Goal: Task Accomplishment & Management: Manage account settings

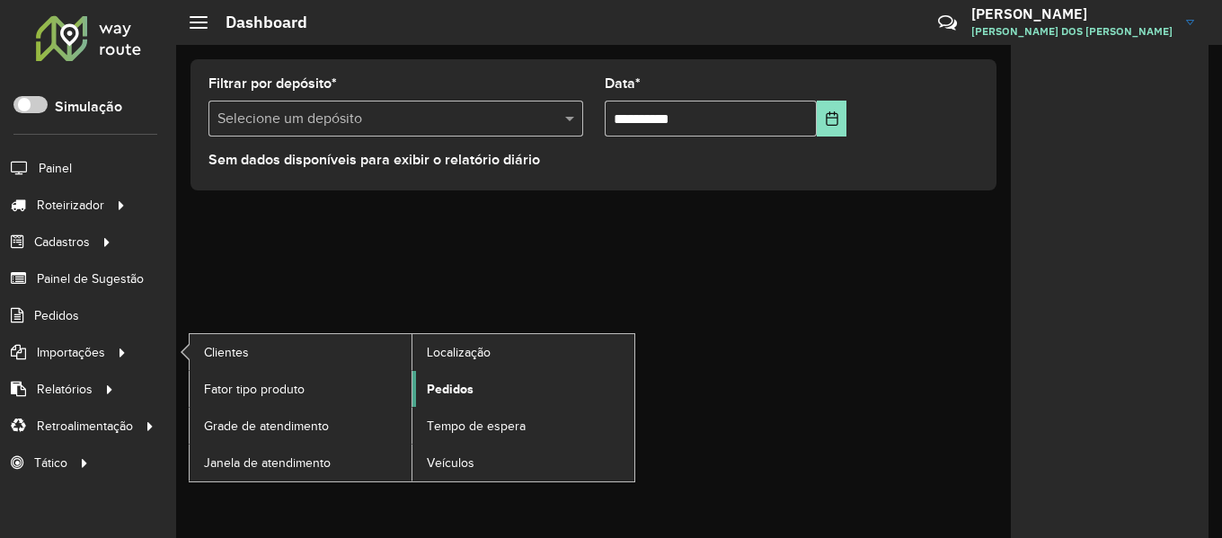
click at [465, 398] on span "Pedidos" at bounding box center [450, 389] width 47 height 19
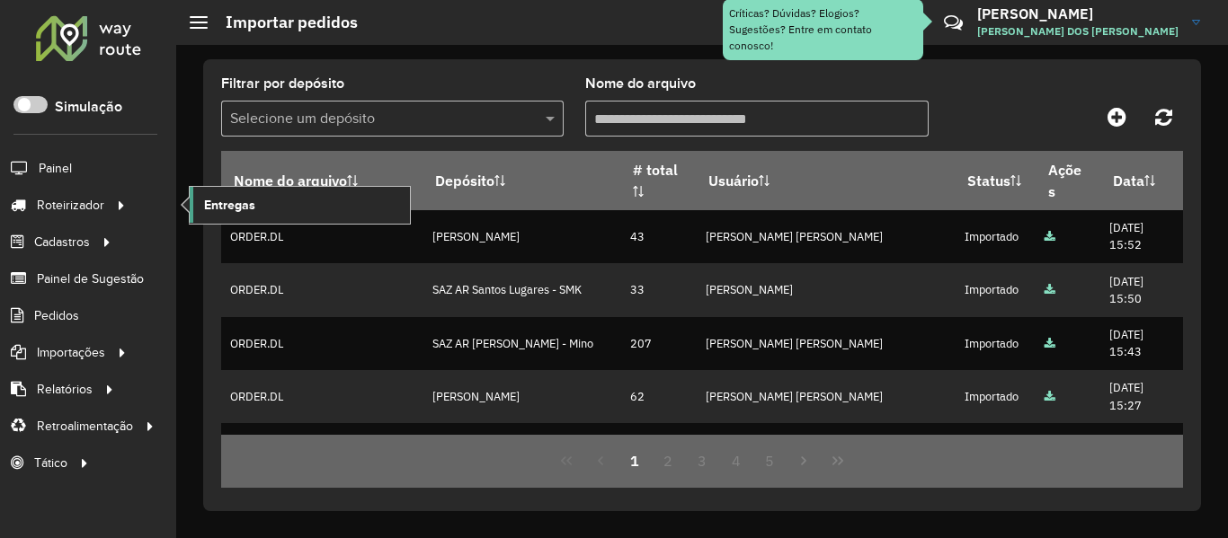
click at [251, 206] on span "Entregas" at bounding box center [229, 205] width 51 height 19
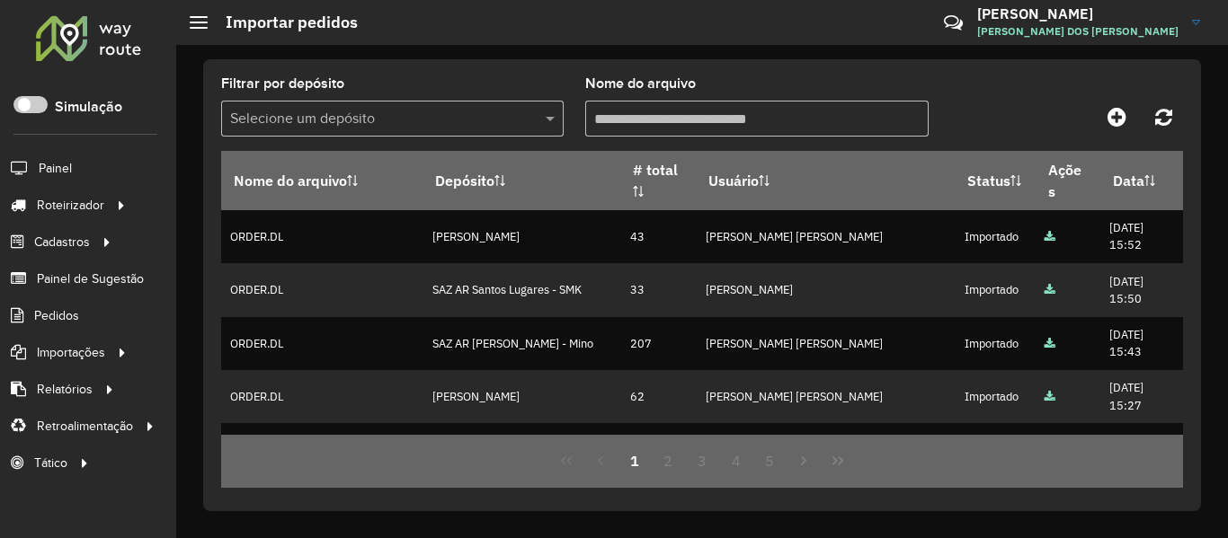
click at [103, 42] on div at bounding box center [88, 37] width 109 height 47
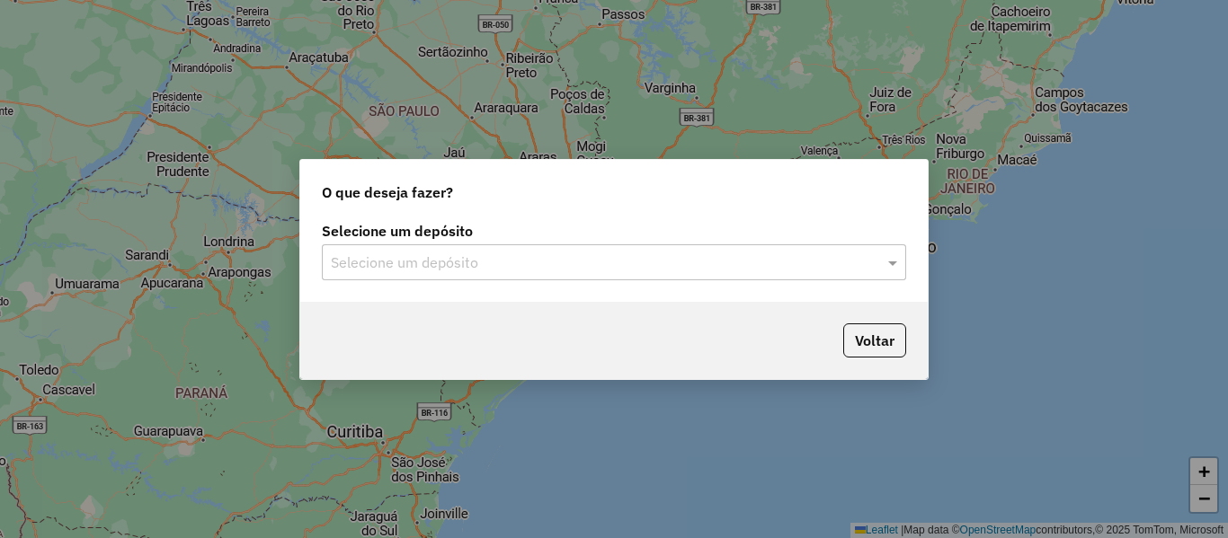
click at [698, 263] on input "text" at bounding box center [596, 264] width 530 height 22
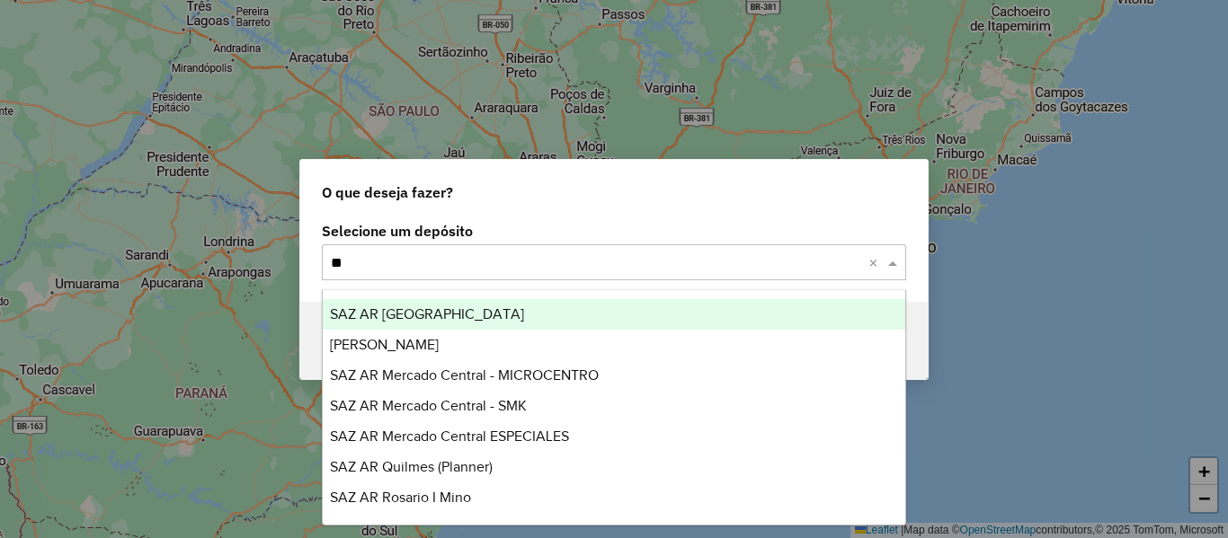
type input "***"
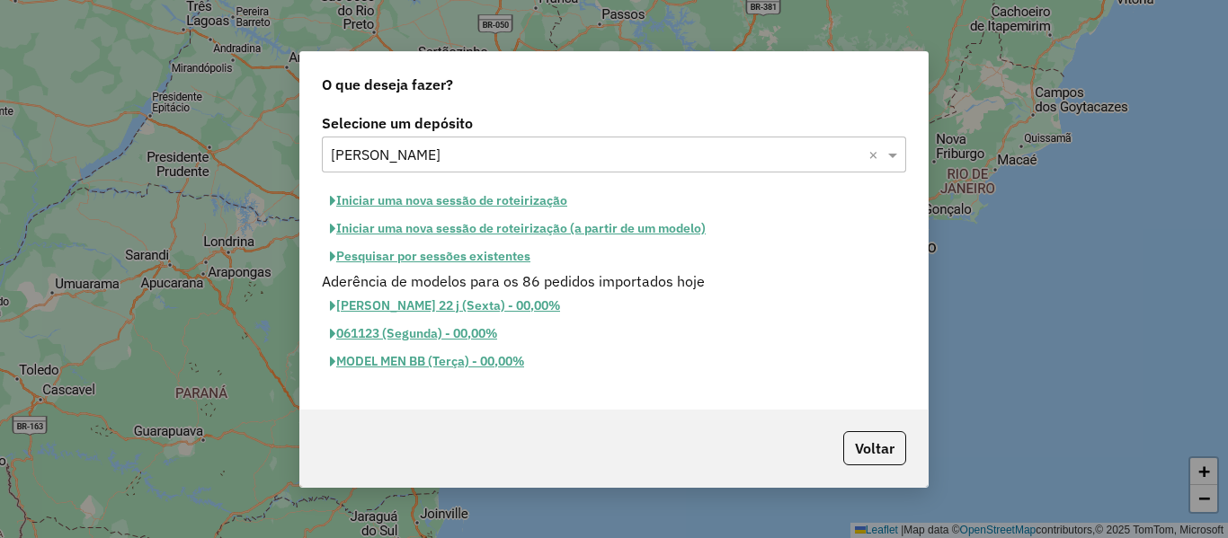
click at [542, 177] on div "Selecione um depósito Selecione um depósito × SAZ AR Mendoza × Iniciar uma nova…" at bounding box center [613, 260] width 627 height 300
click at [536, 200] on button "Iniciar uma nova sessão de roteirização" at bounding box center [448, 201] width 253 height 28
select select "*"
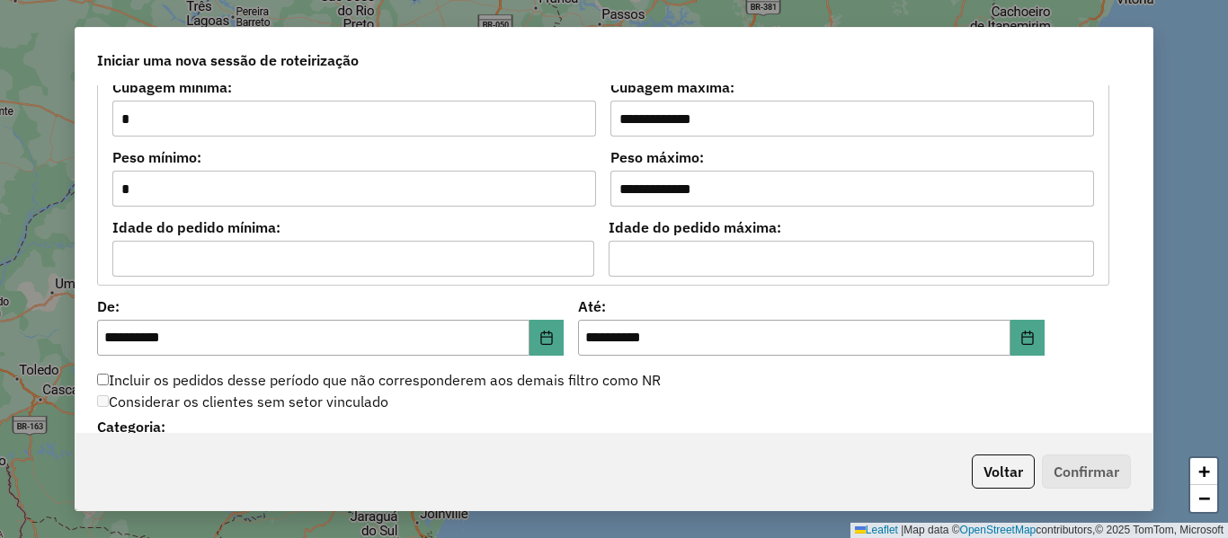
scroll to position [1798, 0]
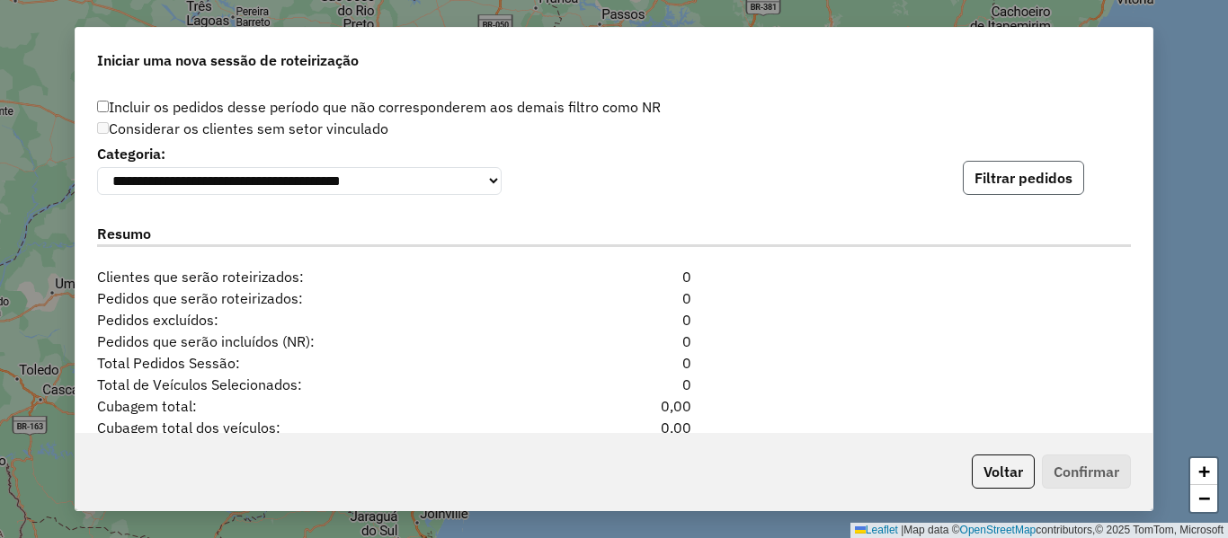
click at [1001, 195] on button "Filtrar pedidos" at bounding box center [1023, 178] width 121 height 34
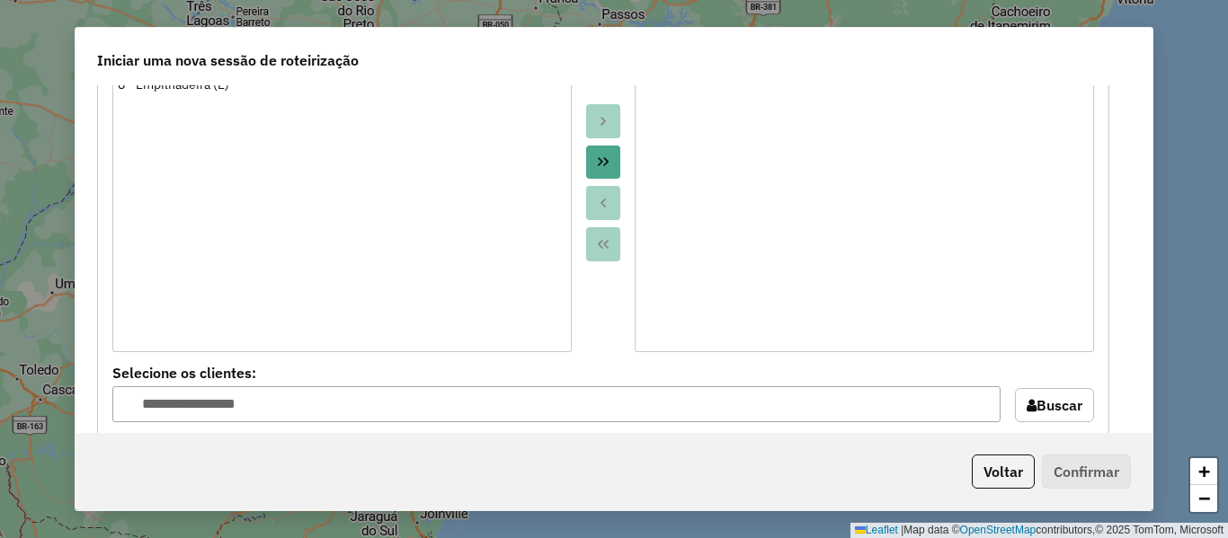
scroll to position [719, 0]
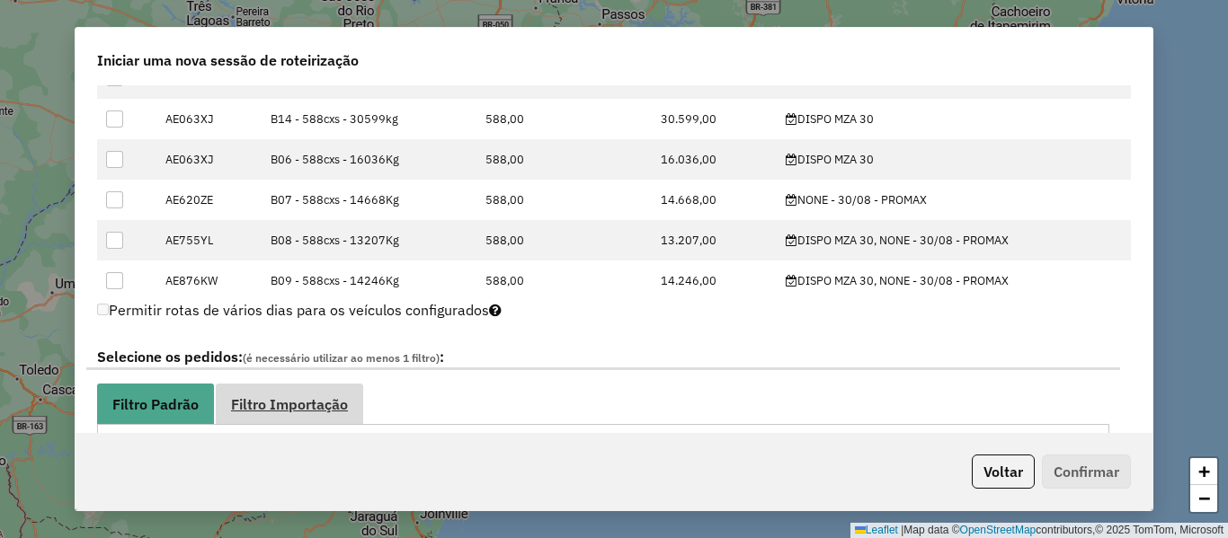
click at [323, 412] on span "Filtro Importação" at bounding box center [289, 404] width 117 height 14
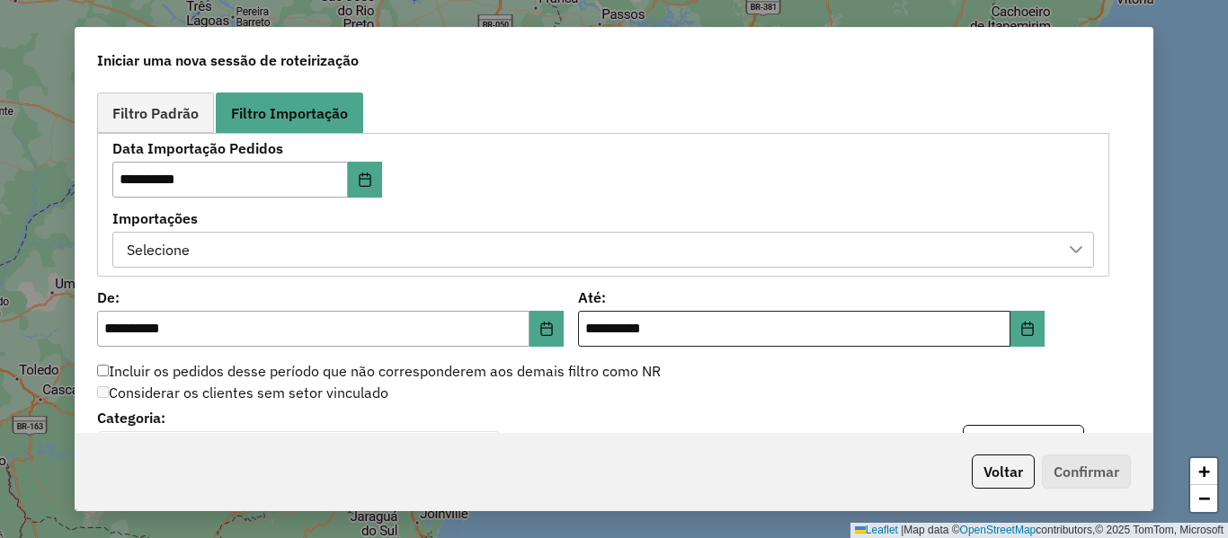
scroll to position [1079, 0]
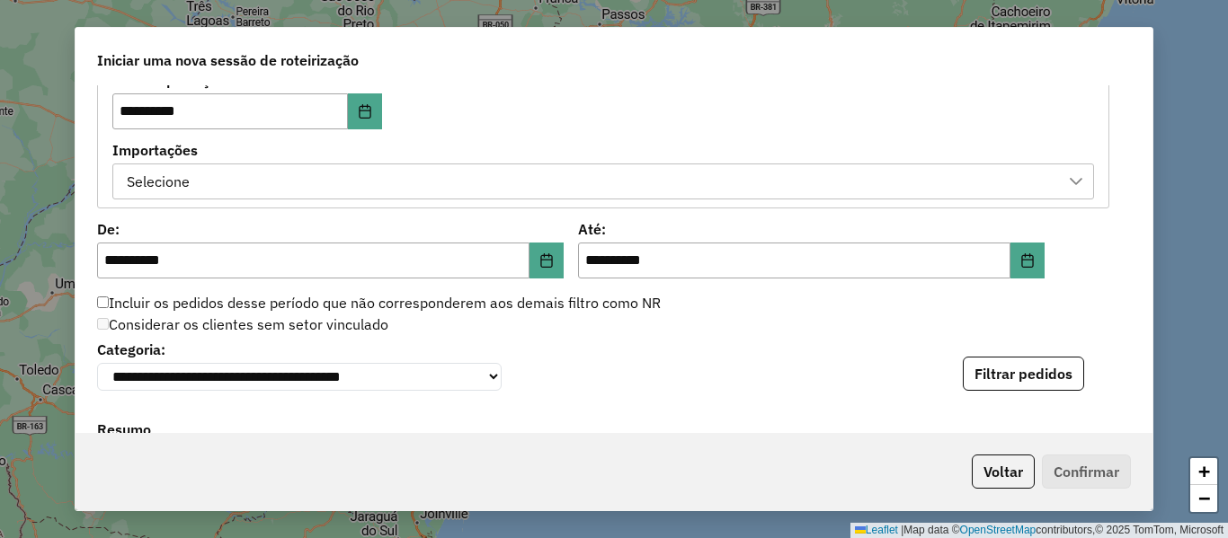
click at [630, 187] on div "Selecione" at bounding box center [589, 181] width 938 height 34
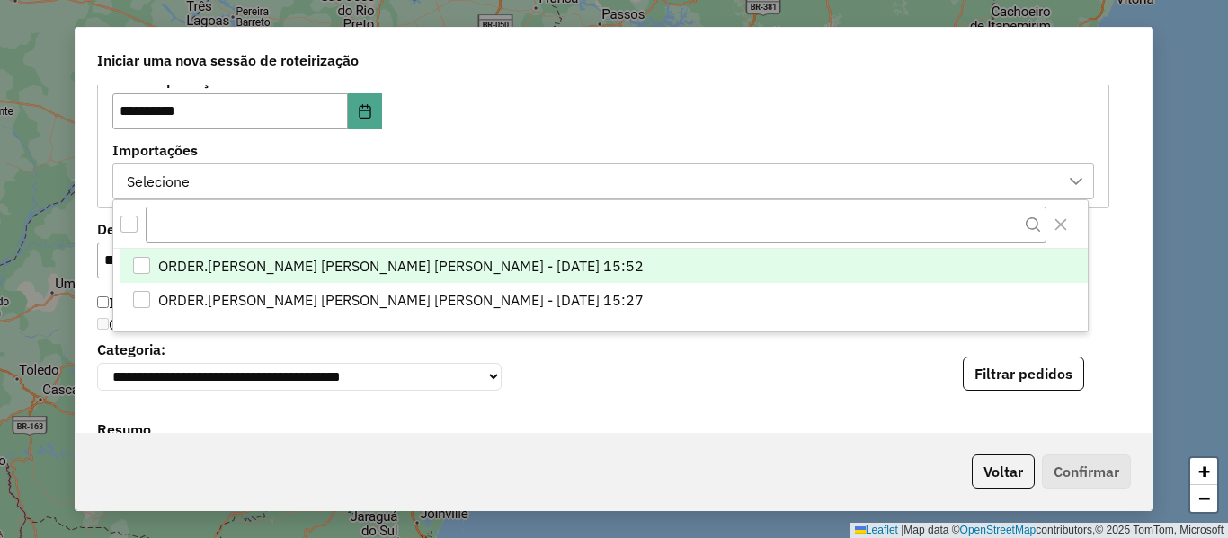
click at [590, 271] on span "ORDER.DL - LETICIA EMILY OLIVEIRA DE LIMA - 29/08/2025 15:52" at bounding box center [400, 266] width 485 height 22
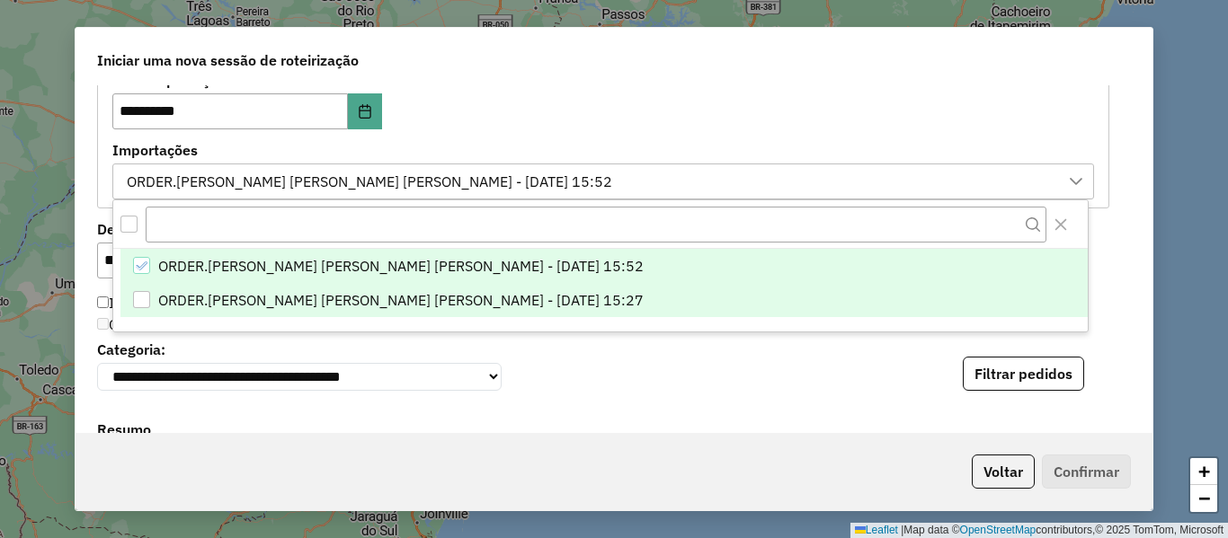
click at [593, 298] on span "ORDER.DL - LETICIA EMILY OLIVEIRA DE LIMA - 29/08/2025 15:27" at bounding box center [400, 300] width 485 height 22
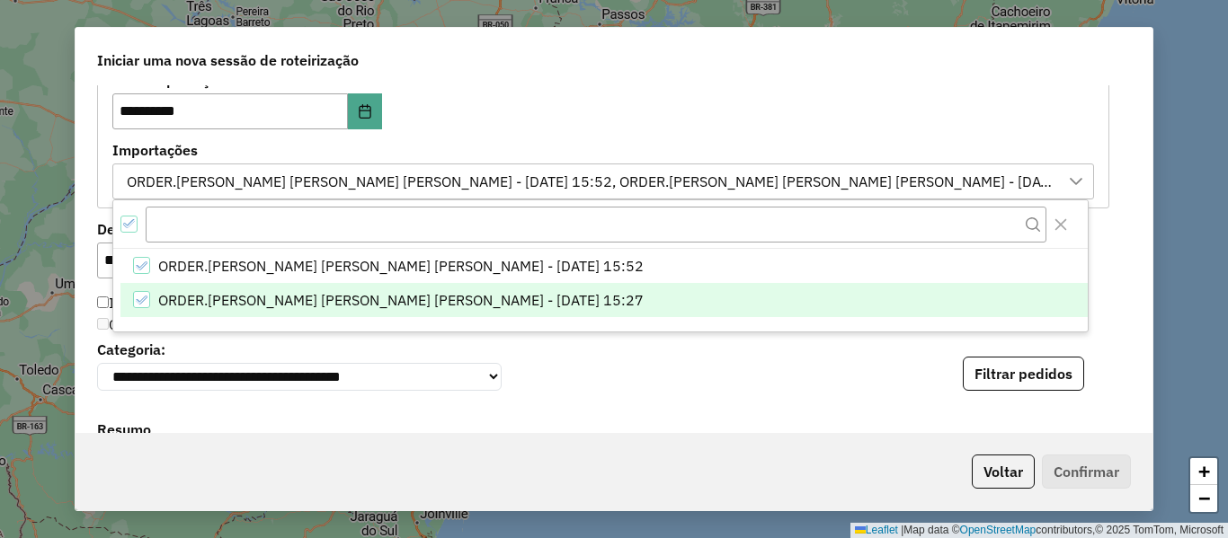
click at [1017, 366] on button "Filtrar pedidos" at bounding box center [1023, 374] width 121 height 34
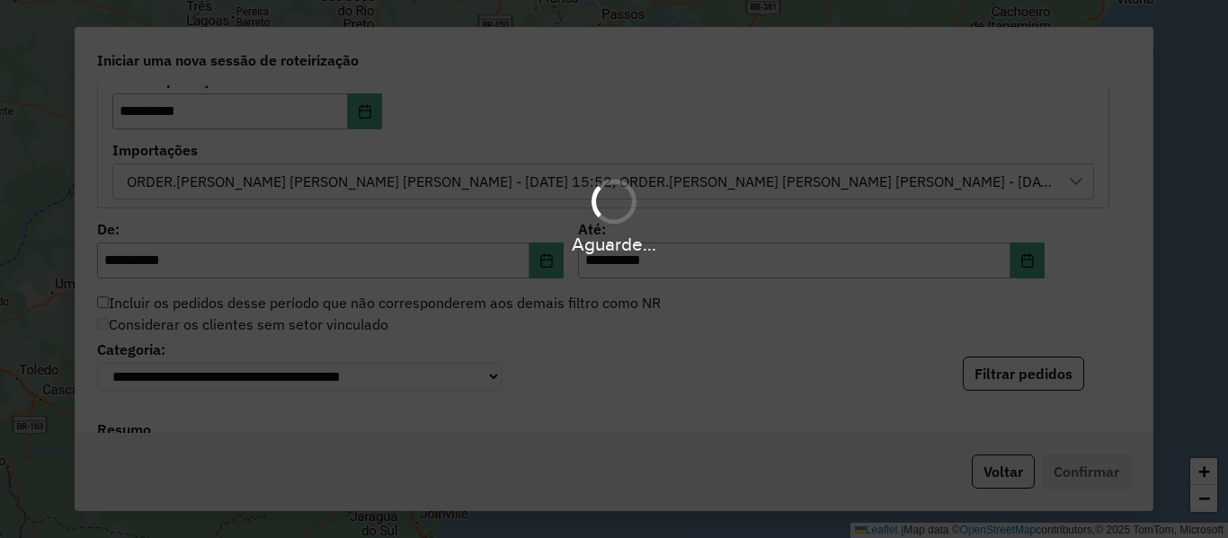
click at [818, 377] on div "Aguarde..." at bounding box center [614, 269] width 1228 height 538
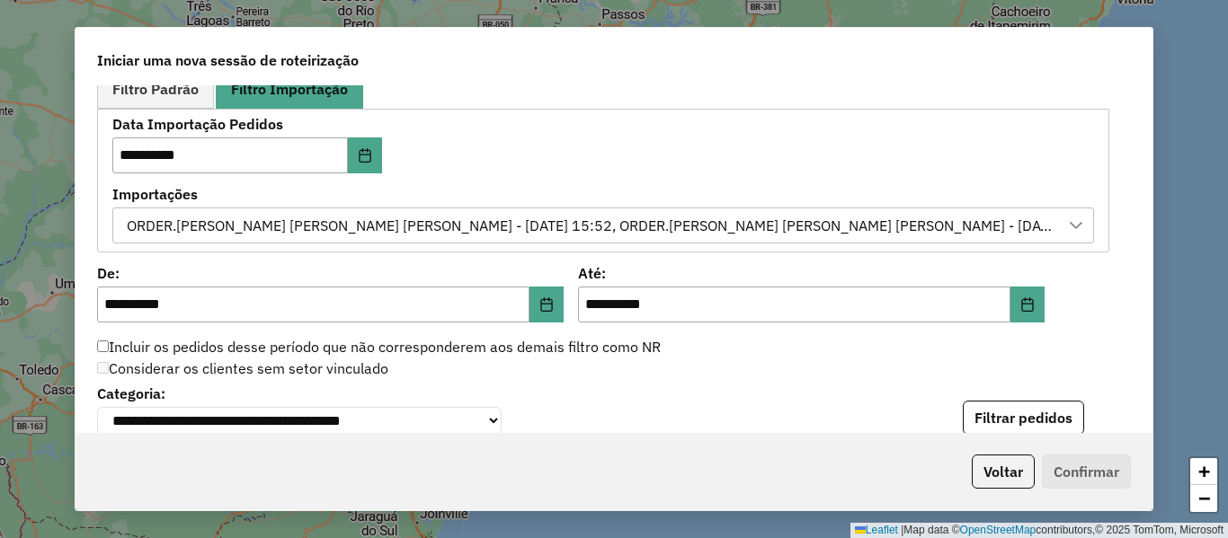
scroll to position [1049, 0]
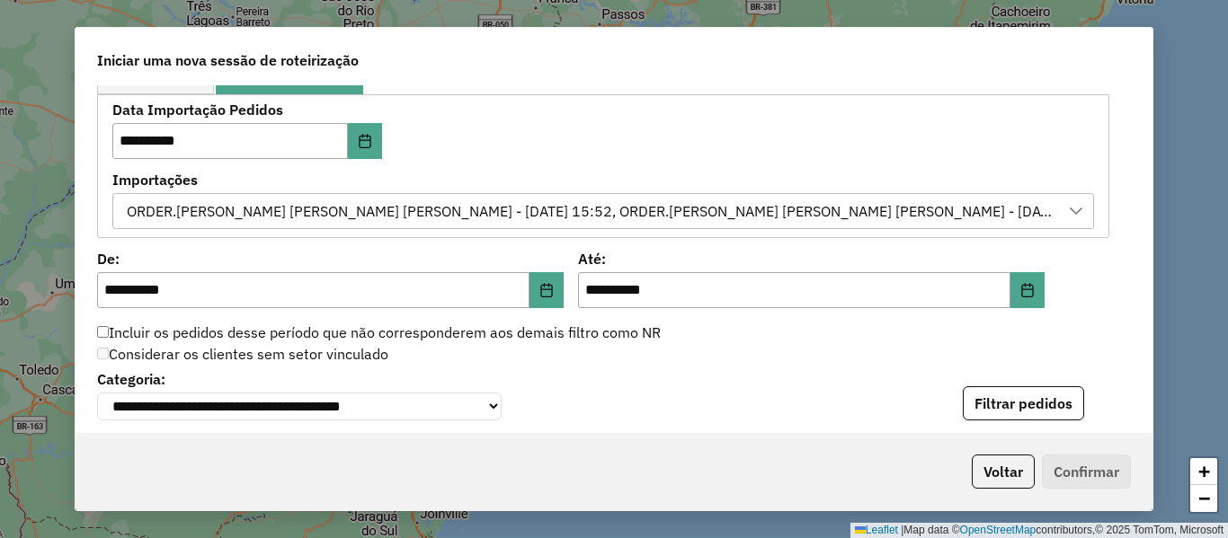
click at [1000, 431] on div "**********" at bounding box center [614, 259] width 1077 height 348
click at [1001, 403] on button "Filtrar pedidos" at bounding box center [1023, 404] width 121 height 34
click at [1020, 295] on icon "Choose Date" at bounding box center [1027, 290] width 14 height 14
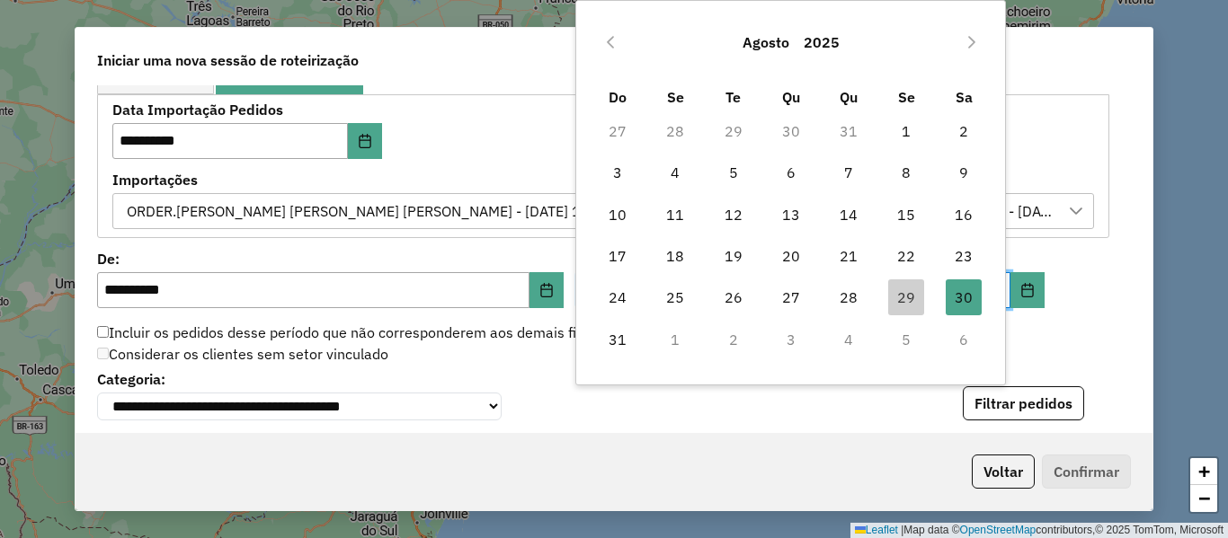
click at [675, 341] on td "1" at bounding box center [675, 339] width 58 height 41
click at [972, 37] on icon "Next Month" at bounding box center [971, 42] width 14 height 14
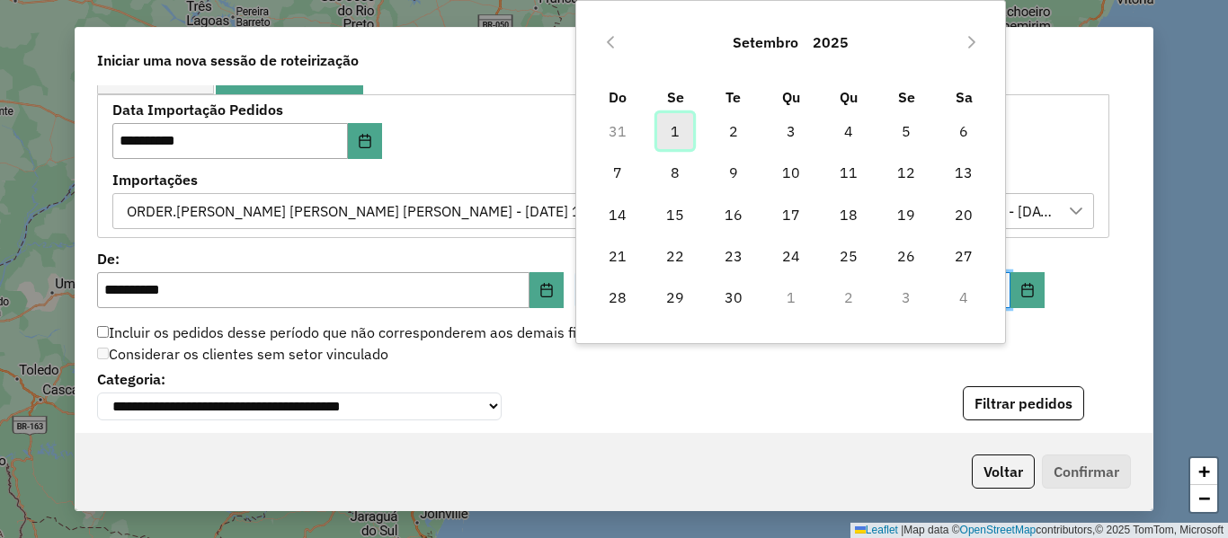
click at [675, 129] on span "1" at bounding box center [675, 131] width 36 height 36
type input "**********"
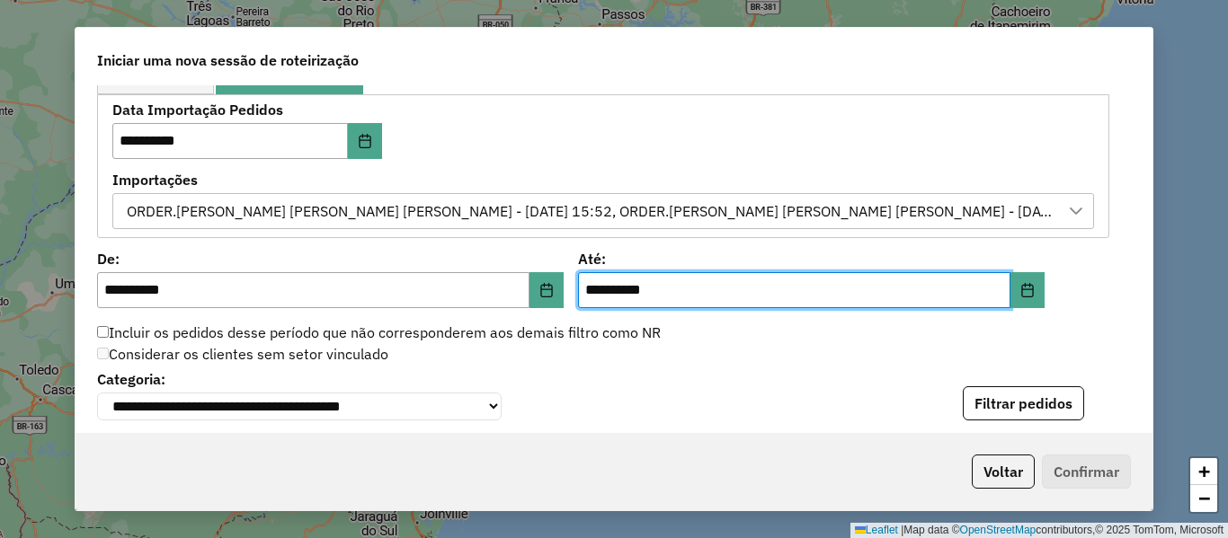
click at [993, 383] on div "**********" at bounding box center [614, 393] width 1034 height 55
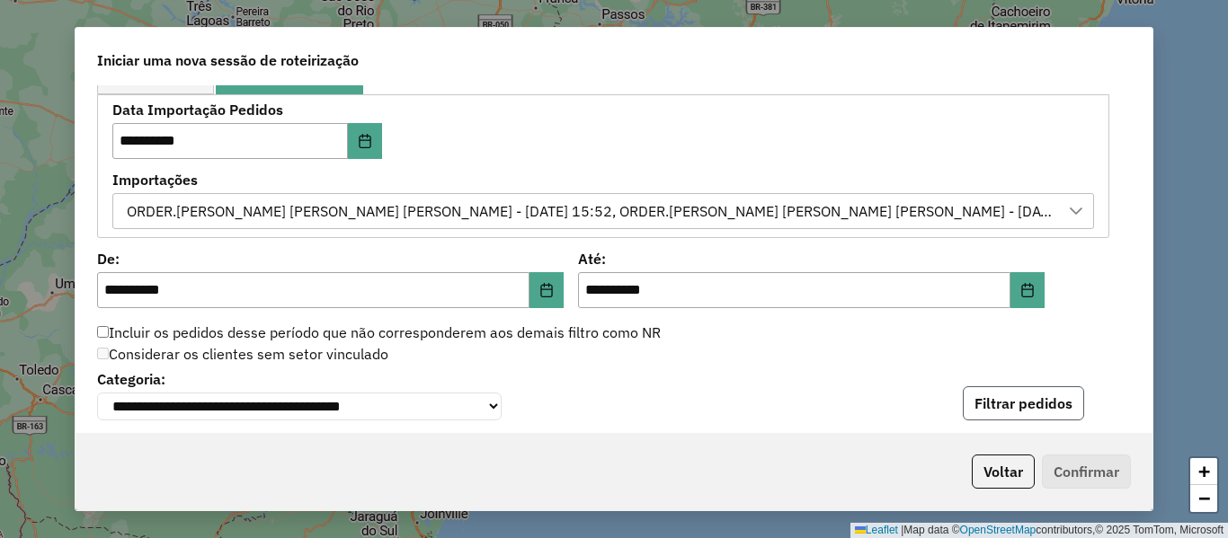
click at [1000, 395] on button "Filtrar pedidos" at bounding box center [1023, 404] width 121 height 34
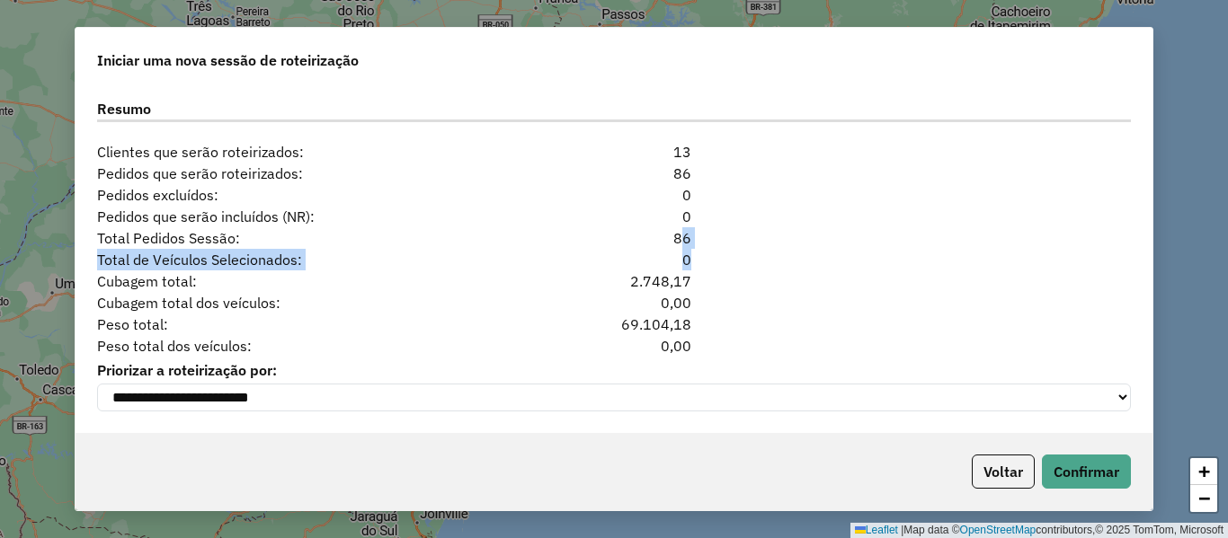
drag, startPoint x: 626, startPoint y: 227, endPoint x: 573, endPoint y: 219, distance: 53.6
click at [573, 219] on div "**********" at bounding box center [614, 259] width 1077 height 348
click at [880, 259] on div "Total de Veículos Selecionados: 0" at bounding box center [613, 260] width 1055 height 22
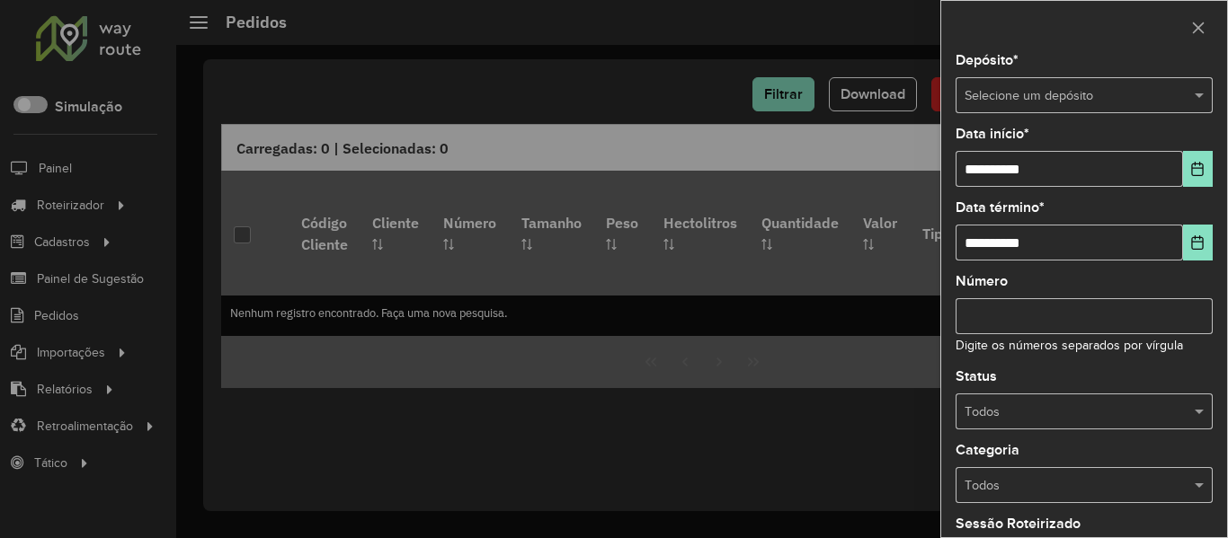
click at [1097, 93] on input "text" at bounding box center [1065, 96] width 203 height 20
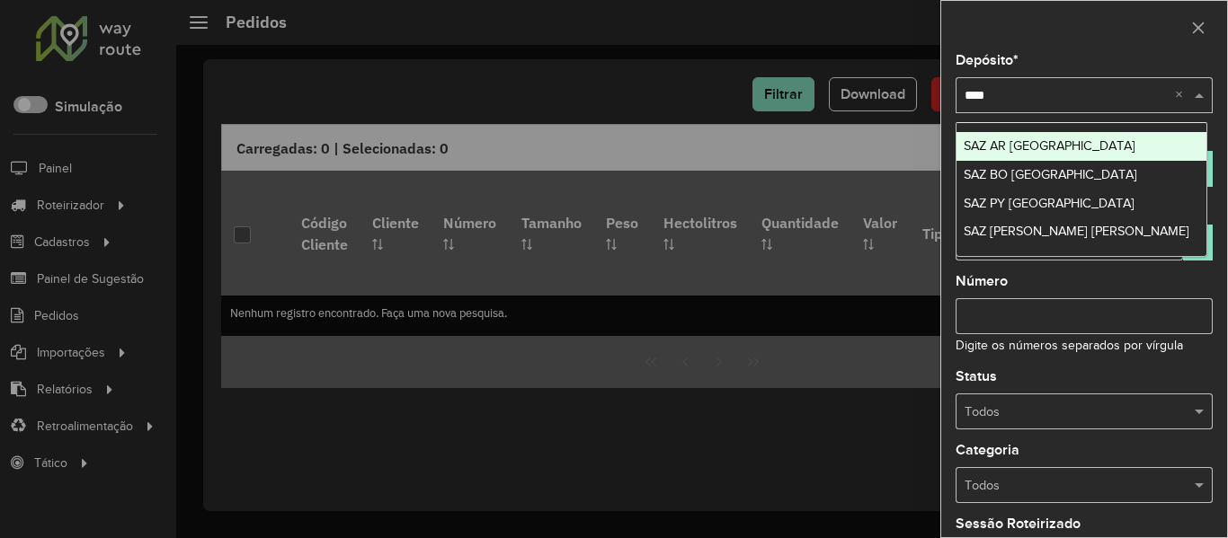
type input "*****"
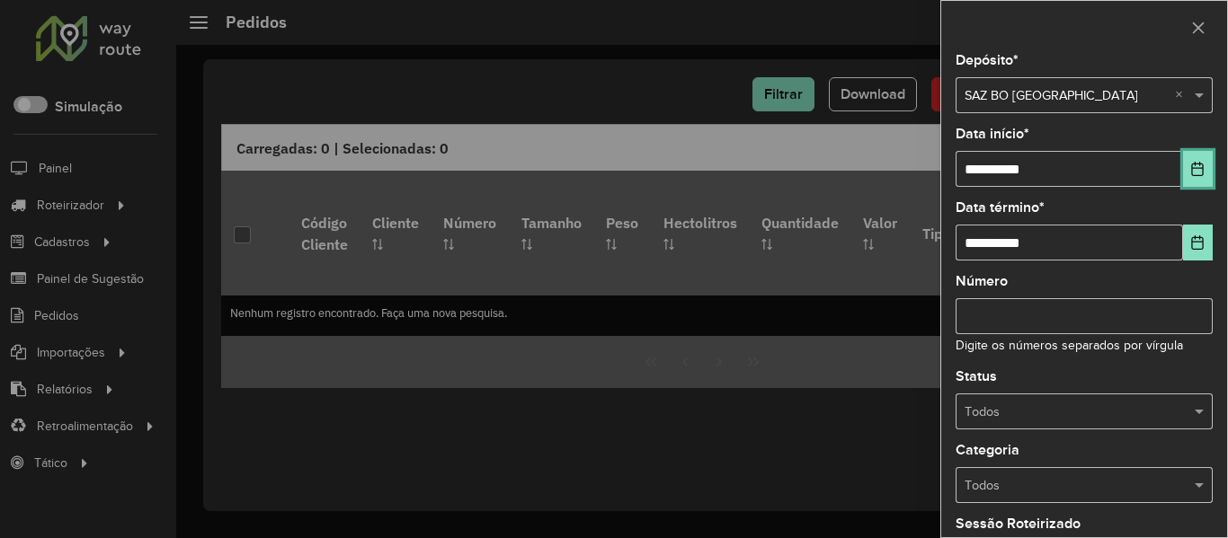
click at [1195, 172] on icon "Choose Date" at bounding box center [1197, 169] width 14 height 14
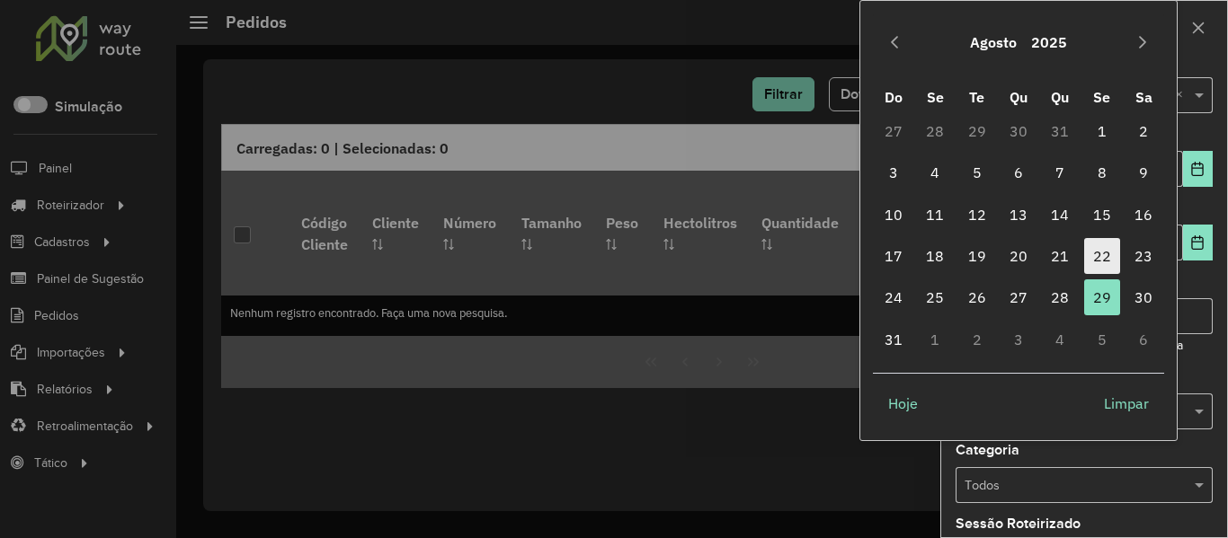
click at [1117, 261] on span "22" at bounding box center [1102, 256] width 36 height 36
type input "**********"
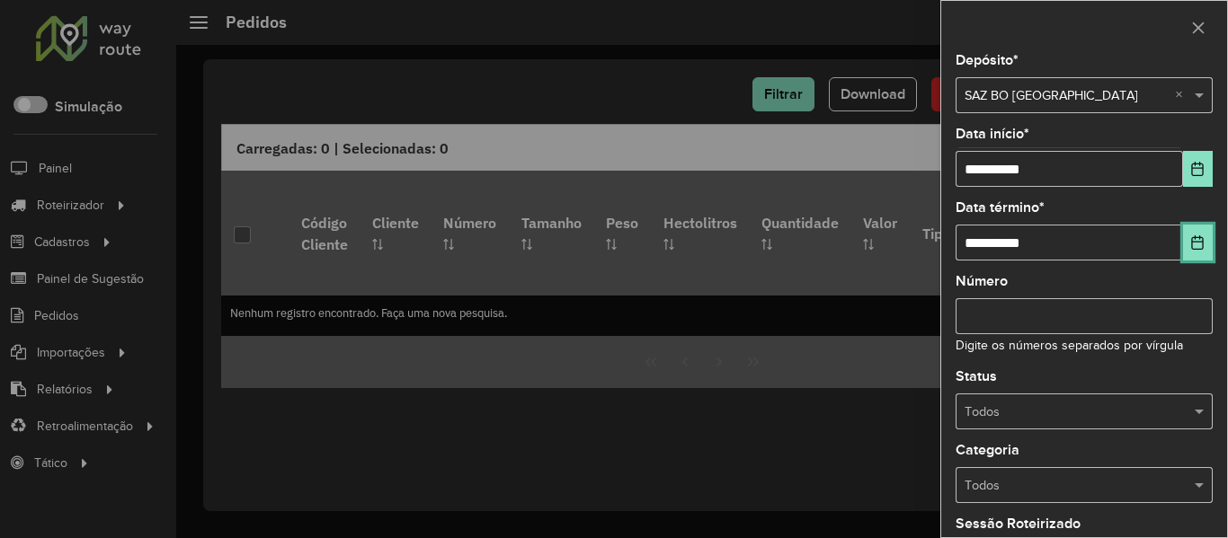
click at [1200, 252] on button "Choose Date" at bounding box center [1198, 243] width 30 height 36
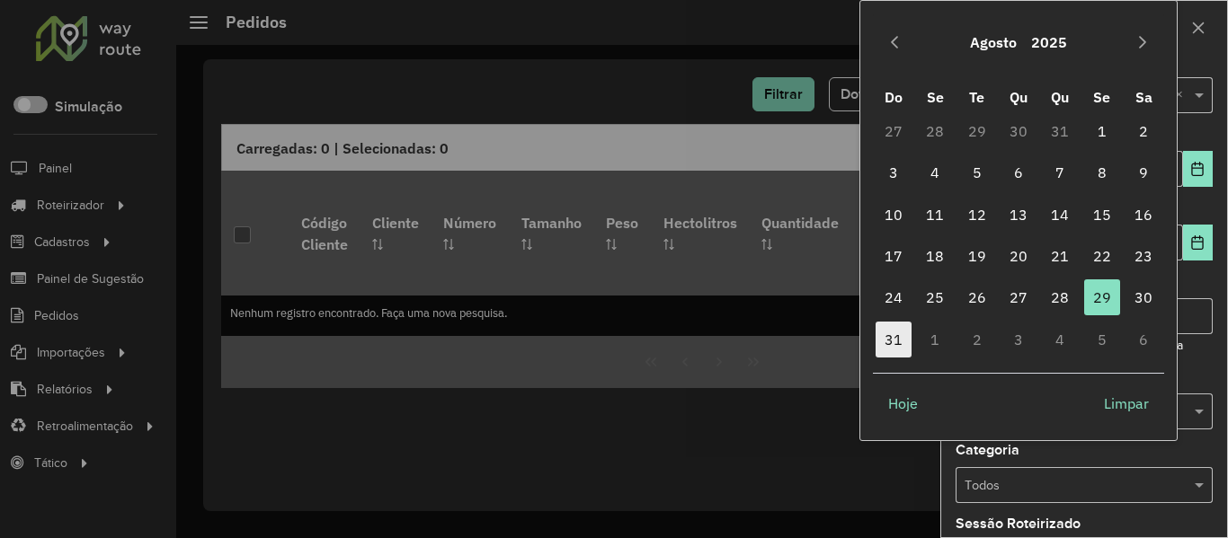
click at [902, 341] on span "31" at bounding box center [893, 340] width 36 height 36
type input "**********"
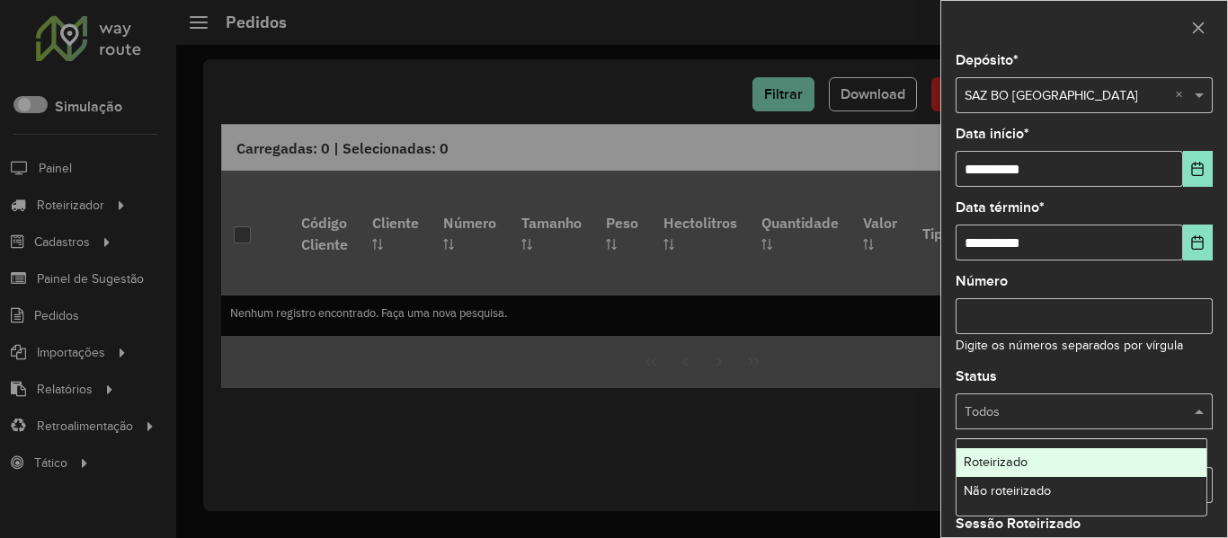
click at [1190, 412] on span at bounding box center [1201, 413] width 22 height 20
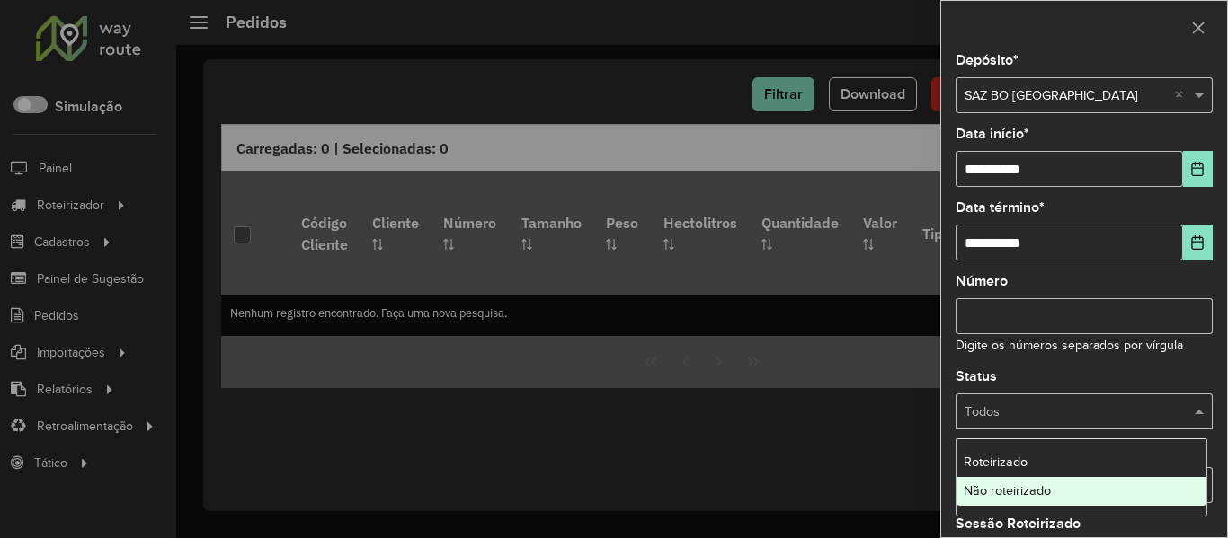
click at [1060, 487] on div "Não roteirizado" at bounding box center [1081, 491] width 250 height 29
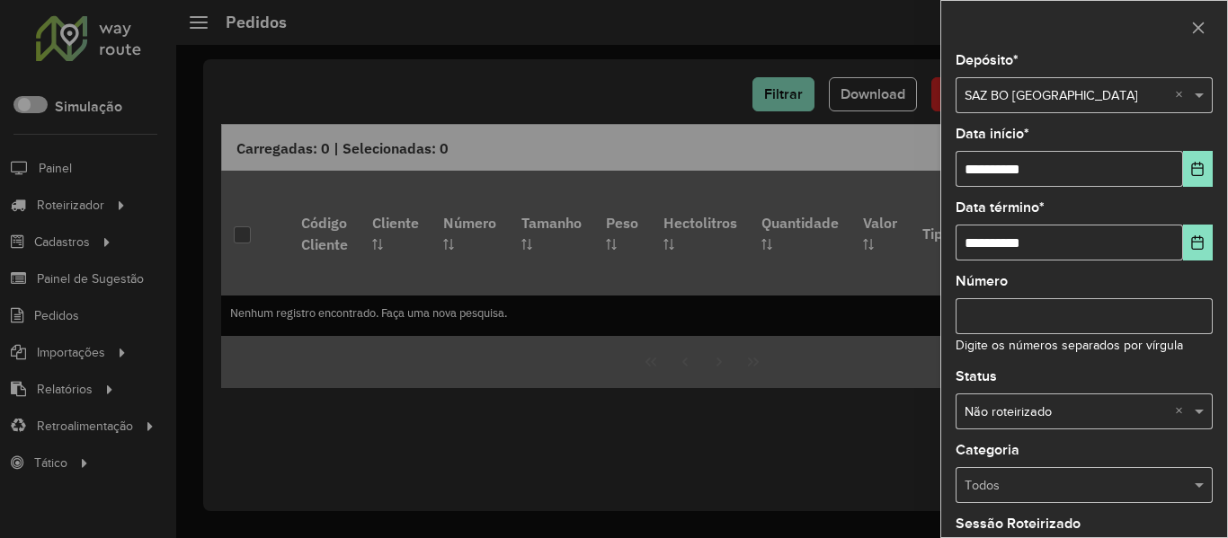
scroll to position [180, 0]
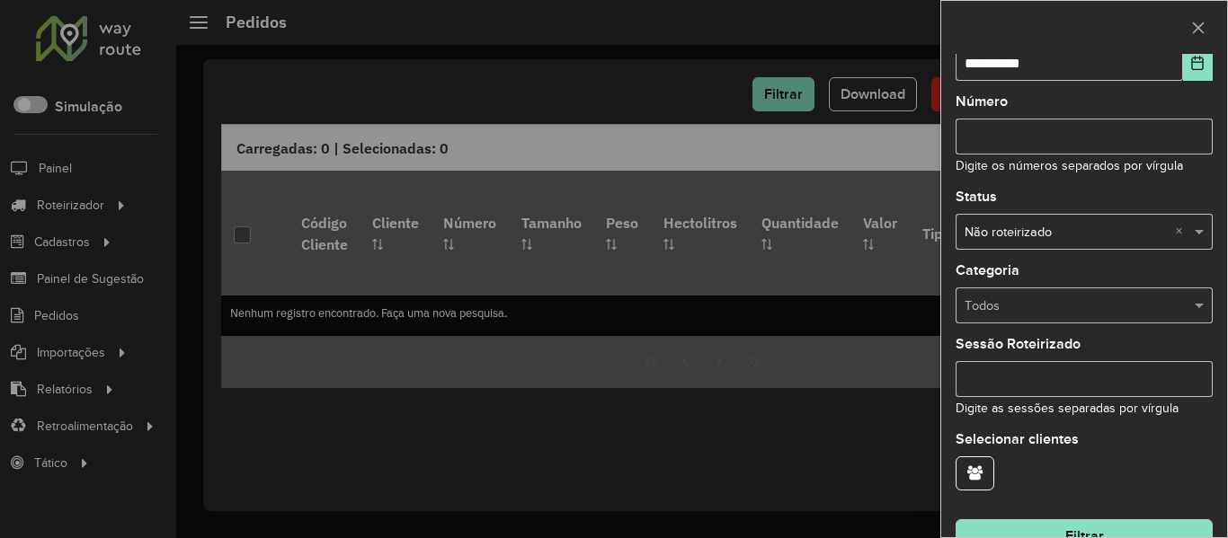
click at [1114, 529] on button "Filtrar" at bounding box center [1083, 537] width 257 height 34
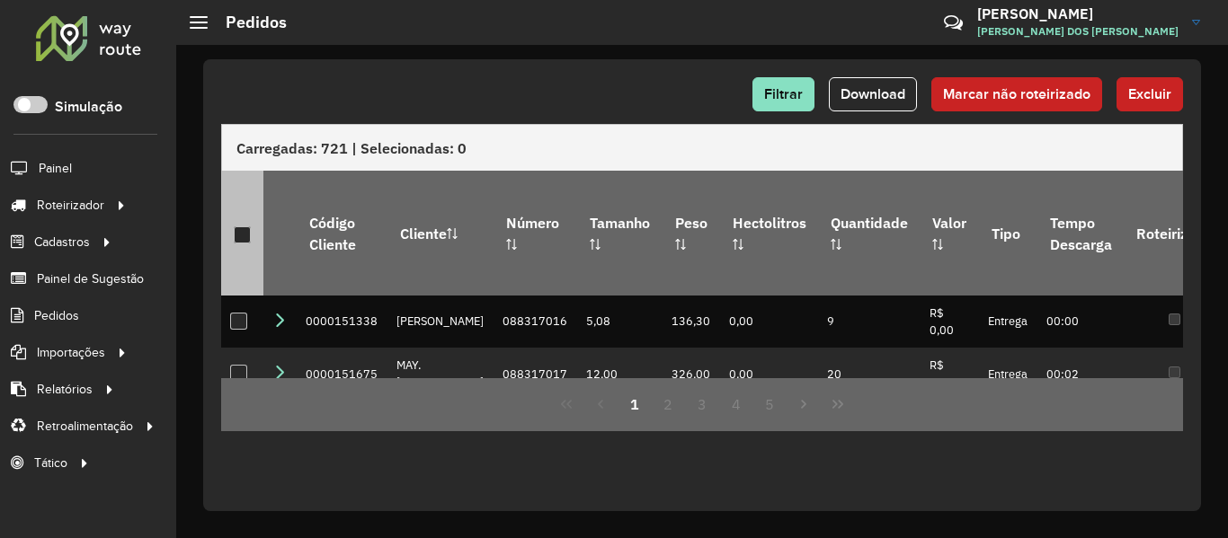
click at [250, 227] on div at bounding box center [242, 235] width 17 height 17
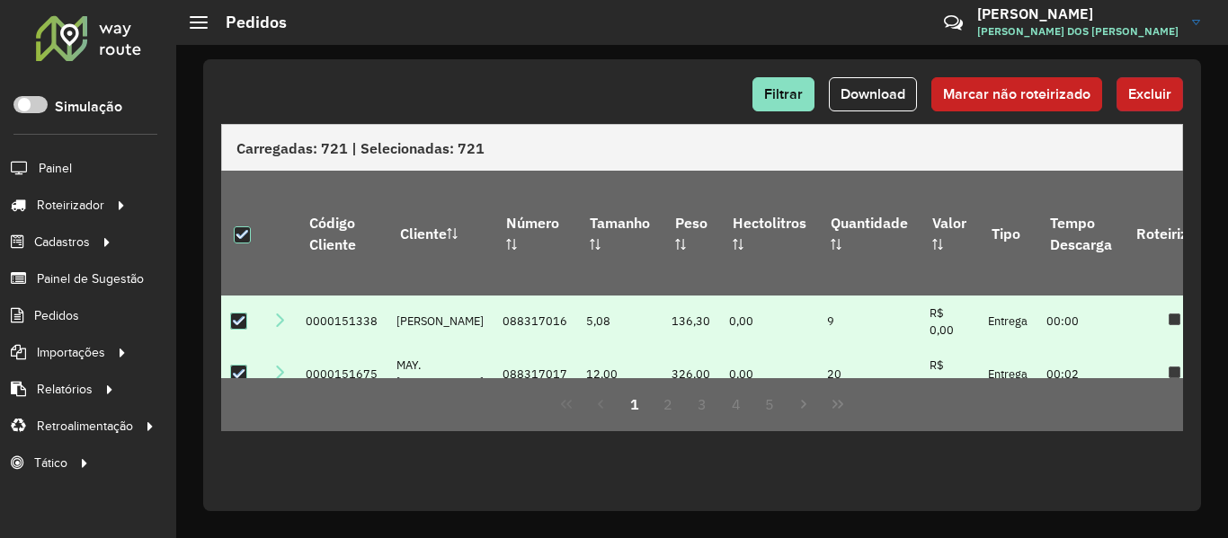
click at [1147, 101] on span "Excluir" at bounding box center [1149, 93] width 43 height 15
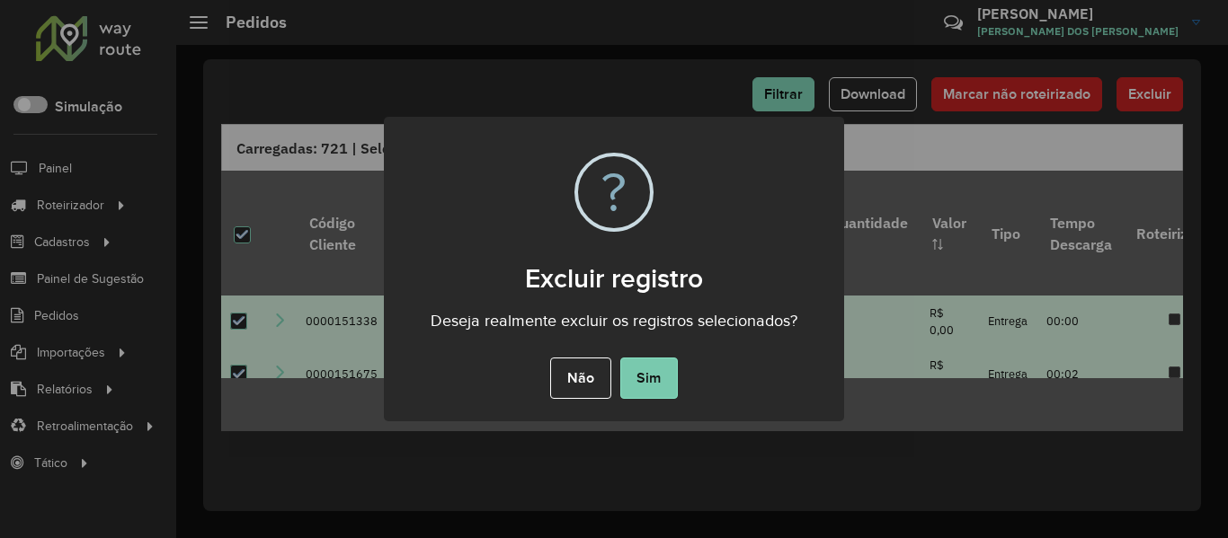
click at [662, 381] on button "Sim" at bounding box center [649, 378] width 58 height 41
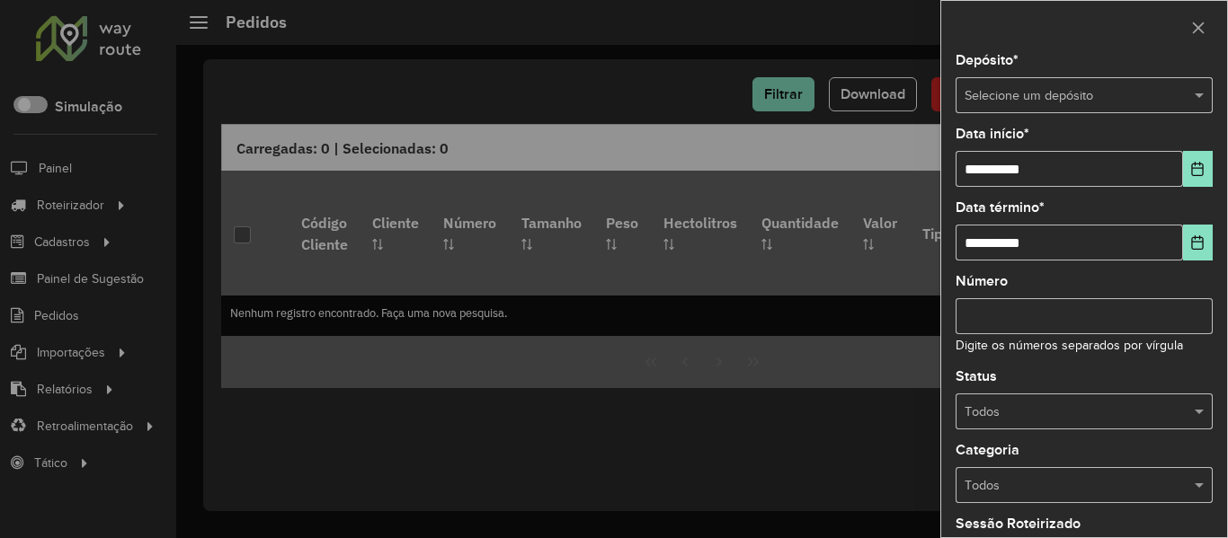
click at [1019, 82] on div "Selecione um depósito" at bounding box center [1083, 95] width 257 height 36
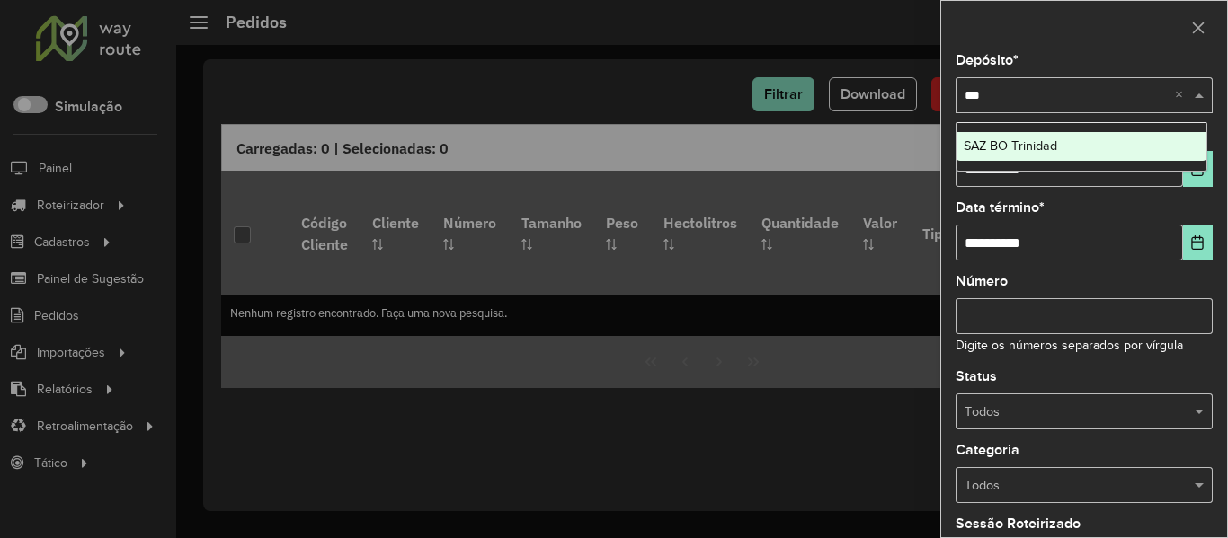
type input "****"
click at [1017, 151] on span "SAZ BO Trinidad" at bounding box center [1010, 145] width 93 height 14
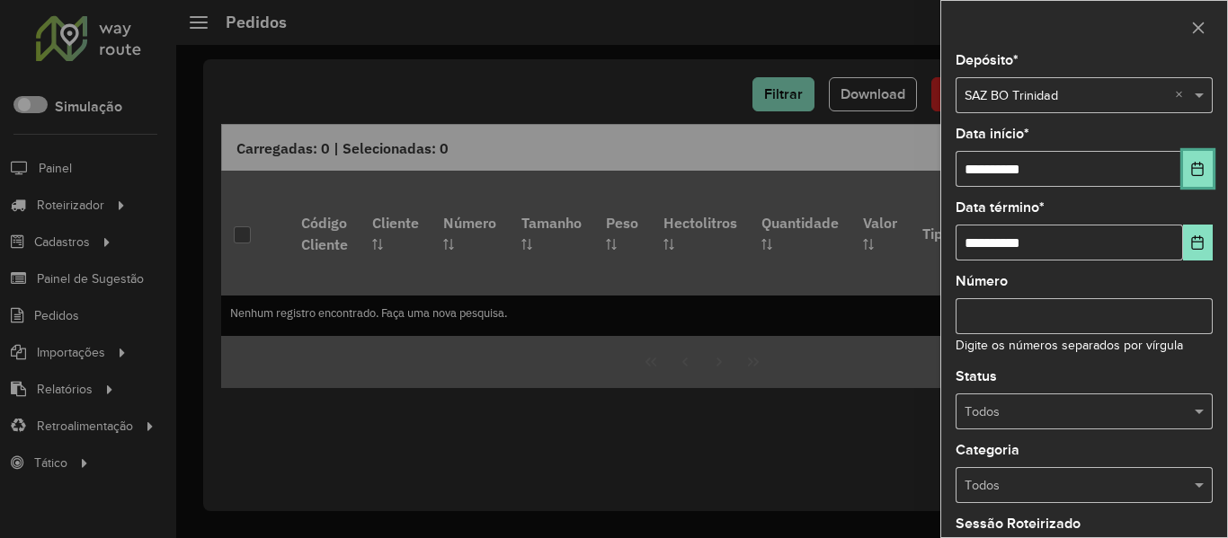
click at [1195, 172] on icon "Choose Date" at bounding box center [1197, 169] width 14 height 14
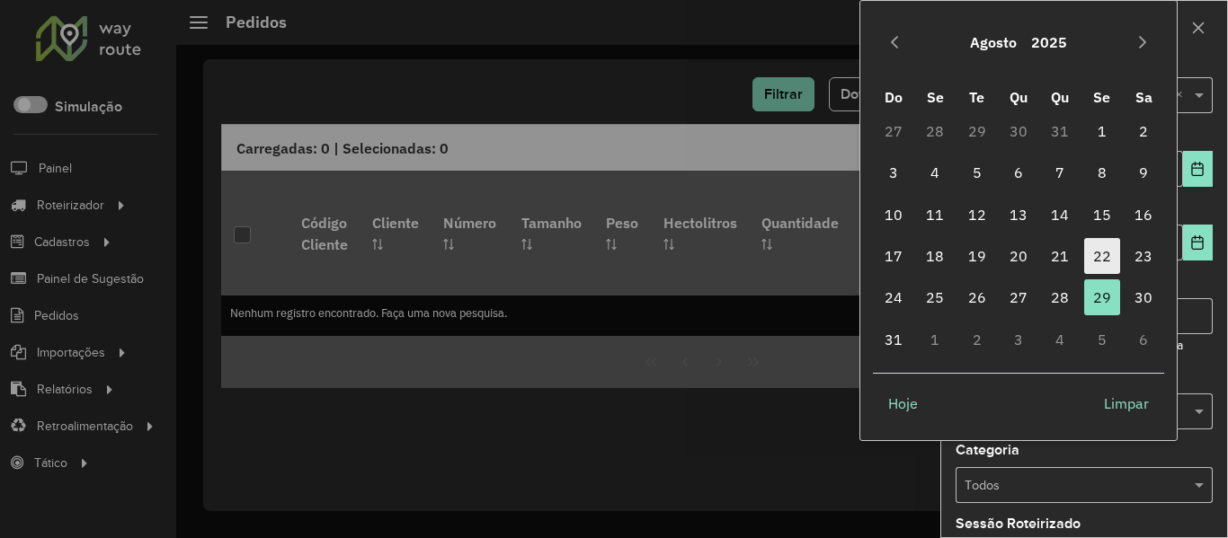
click at [1095, 250] on span "22" at bounding box center [1102, 256] width 36 height 36
type input "**********"
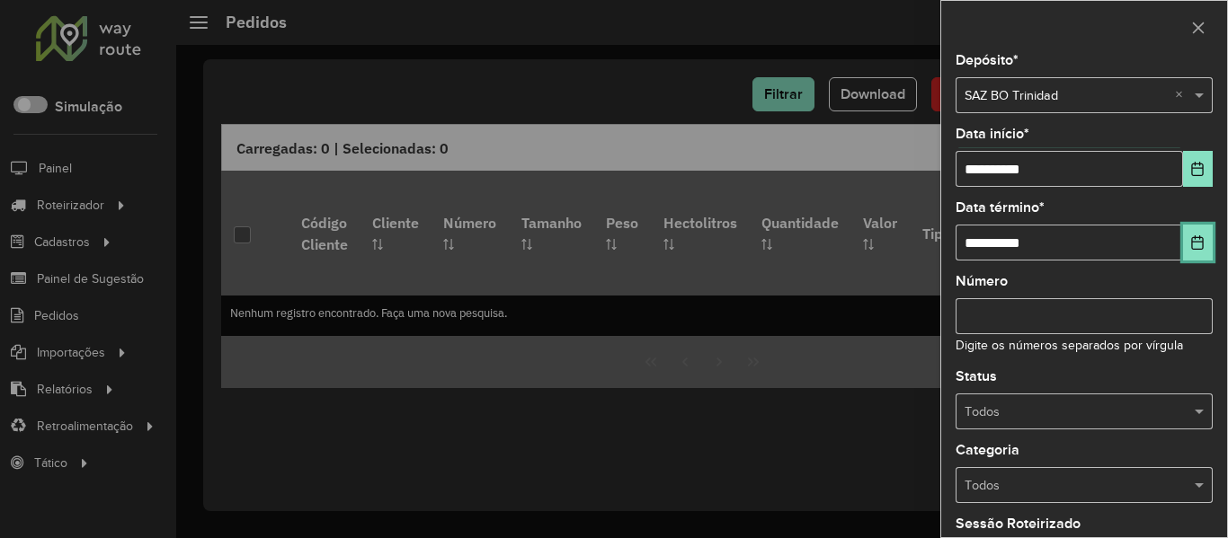
click at [1192, 242] on icon "Choose Date" at bounding box center [1198, 242] width 12 height 14
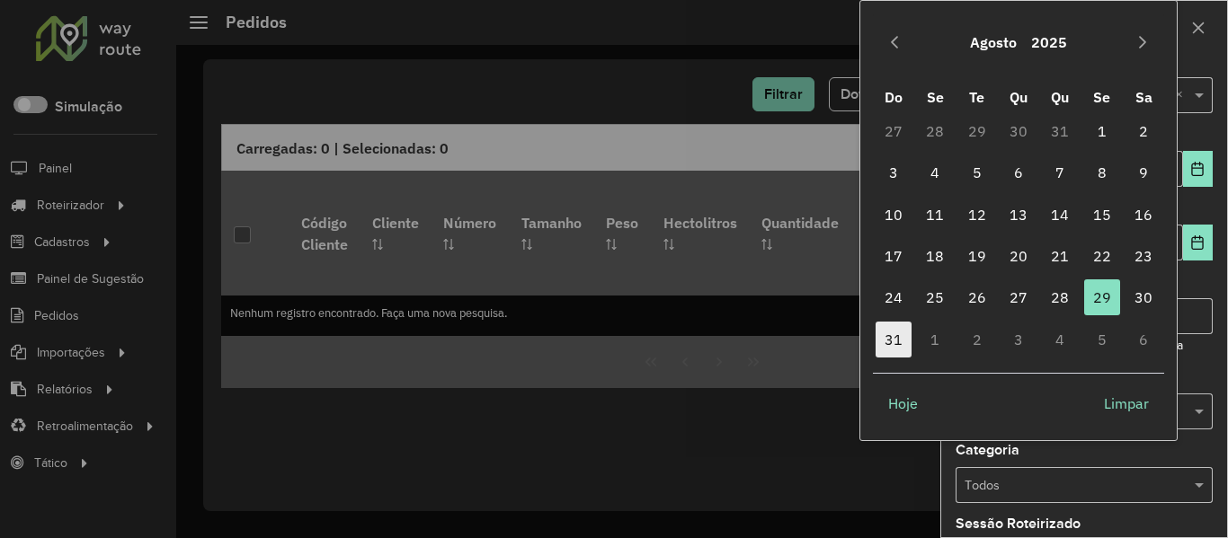
click at [884, 350] on span "31" at bounding box center [893, 340] width 36 height 36
type input "**********"
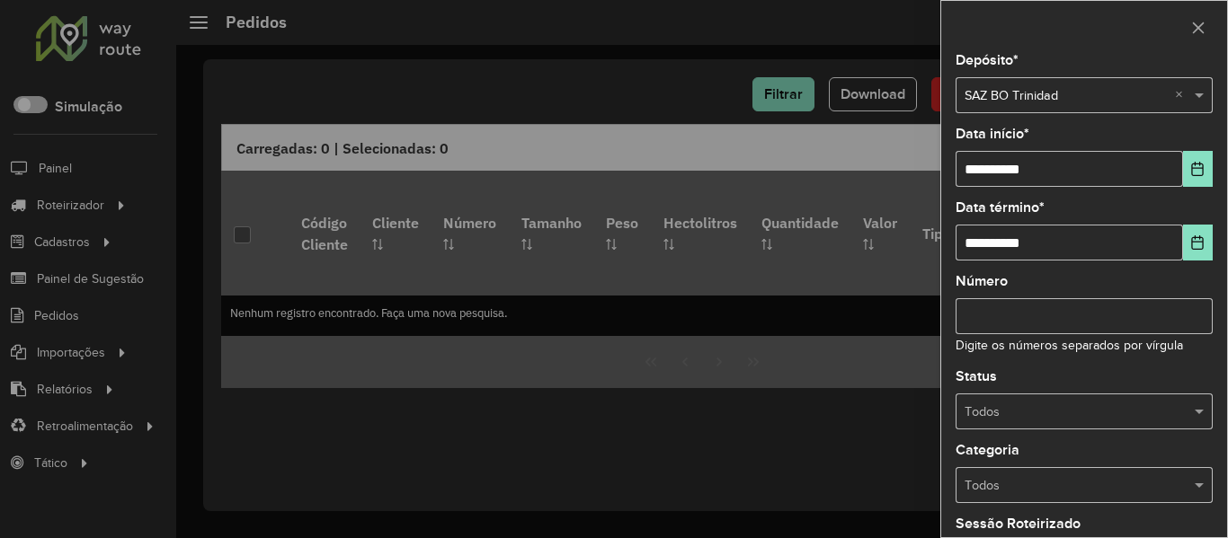
click at [1122, 406] on input "text" at bounding box center [1065, 413] width 203 height 20
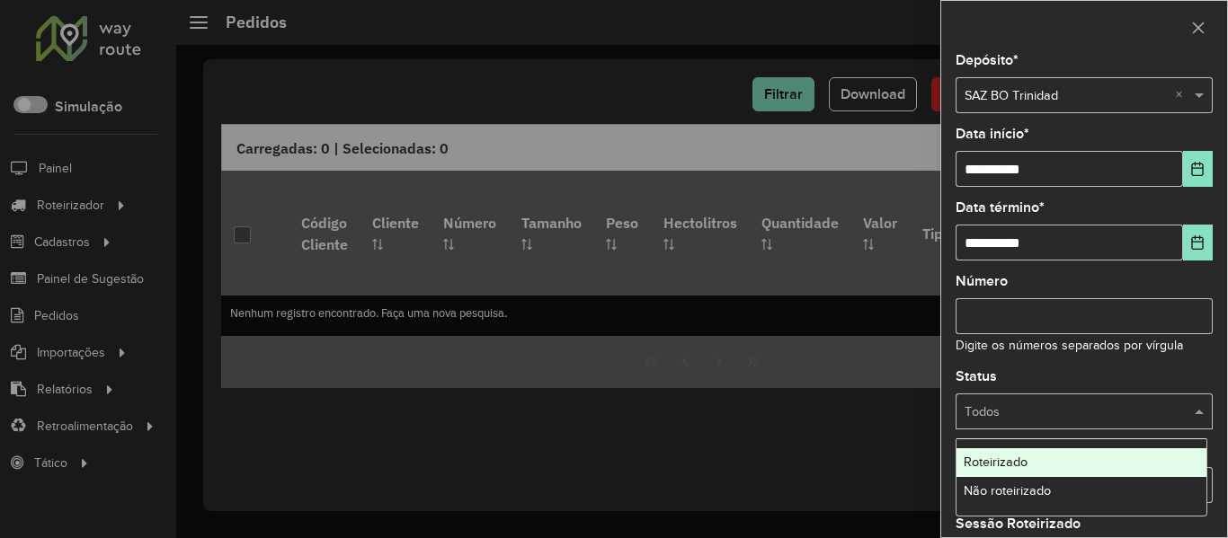
drag, startPoint x: 1207, startPoint y: 254, endPoint x: 1196, endPoint y: 249, distance: 12.1
click at [1207, 253] on div "**********" at bounding box center [1084, 296] width 286 height 484
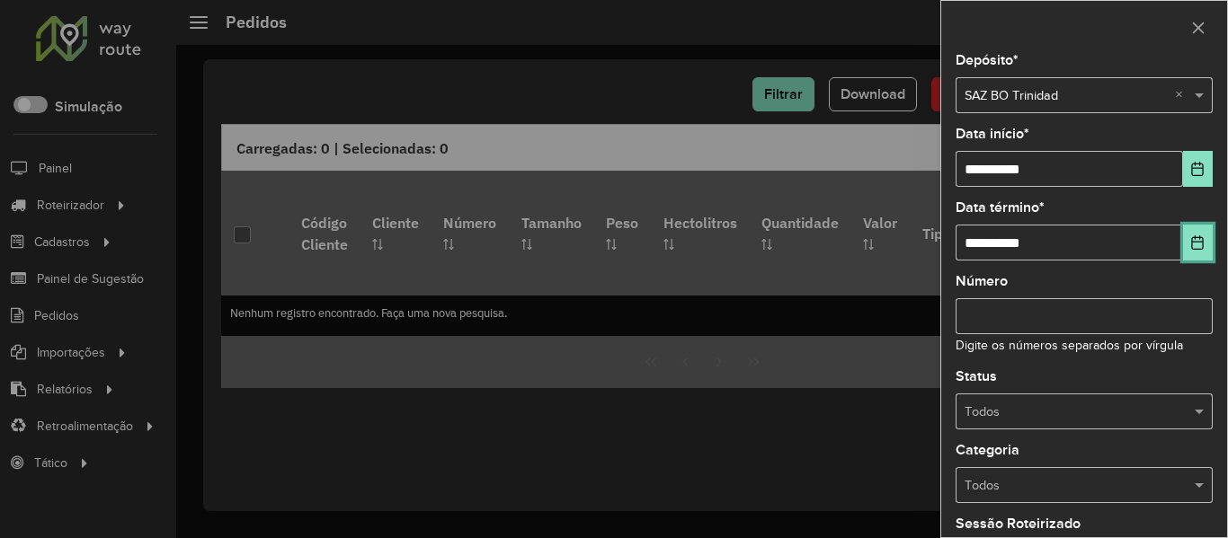
click at [1195, 248] on icon "Choose Date" at bounding box center [1197, 242] width 14 height 14
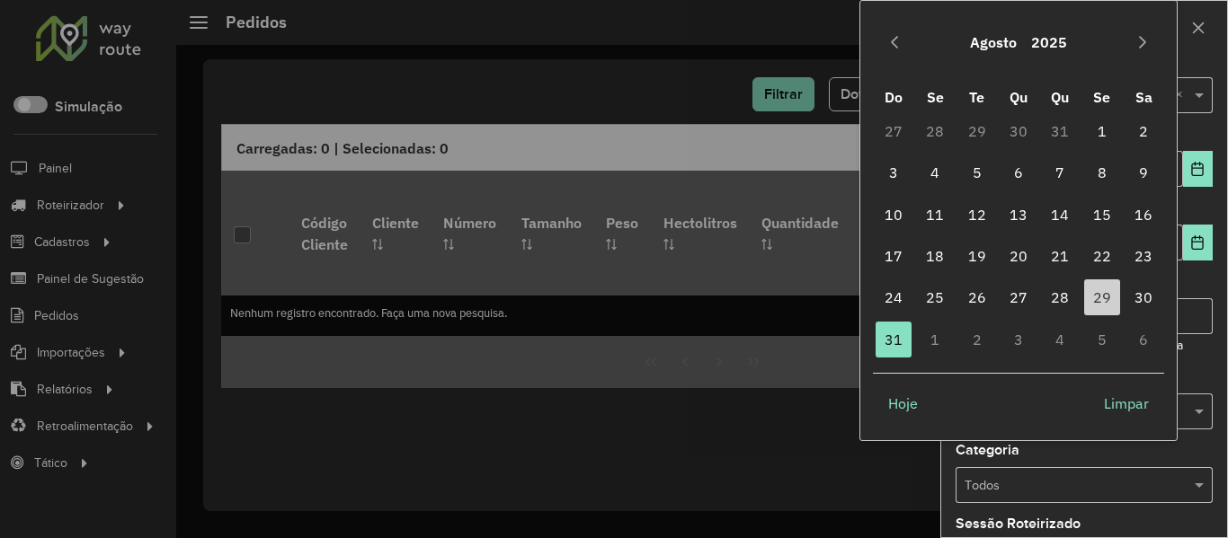
click at [1173, 342] on div "Agosto 2025 Do Se Te Qu Qu Se Sa 27 28 29 30 31 1 2 3 4 5 6 7 8 9 10 11 12 13 1…" at bounding box center [1018, 220] width 318 height 441
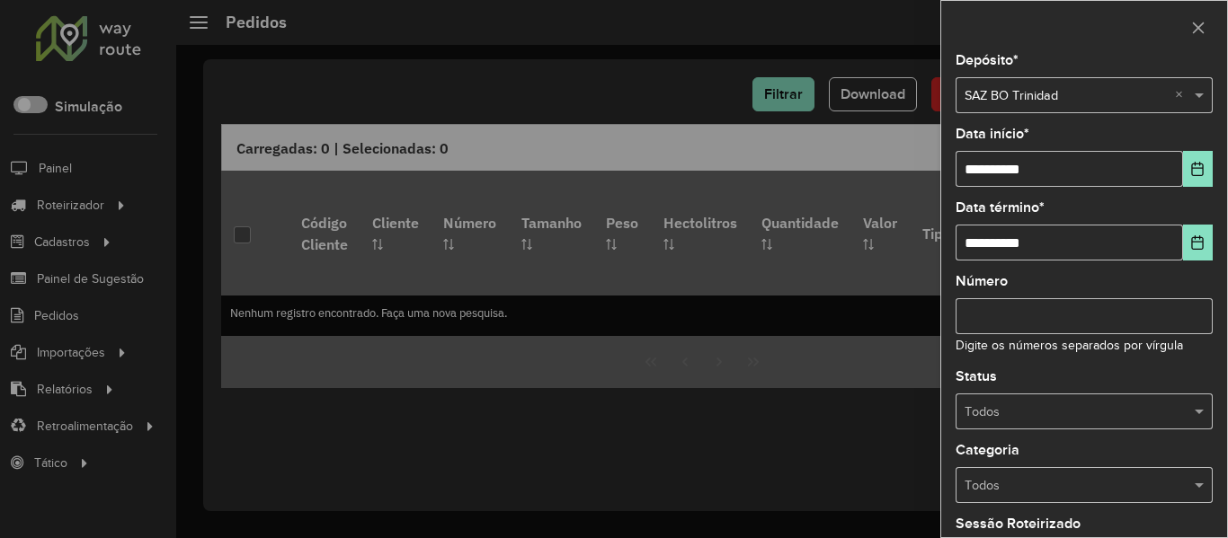
drag, startPoint x: 1209, startPoint y: 360, endPoint x: 1185, endPoint y: 380, distance: 31.9
click at [1209, 360] on div "**********" at bounding box center [1084, 296] width 286 height 484
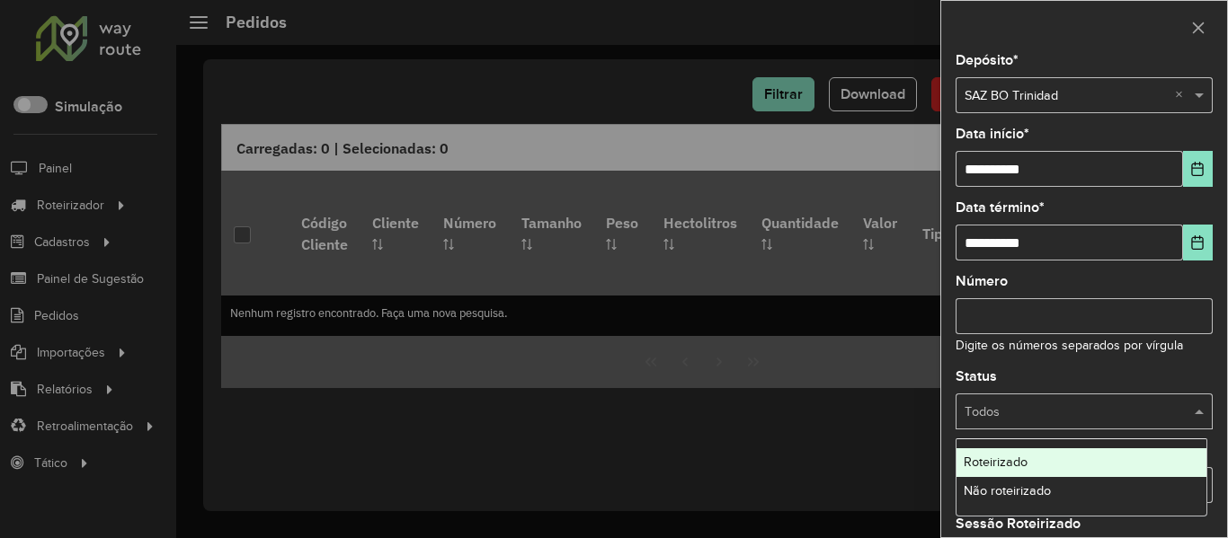
click at [1149, 408] on input "text" at bounding box center [1065, 413] width 203 height 20
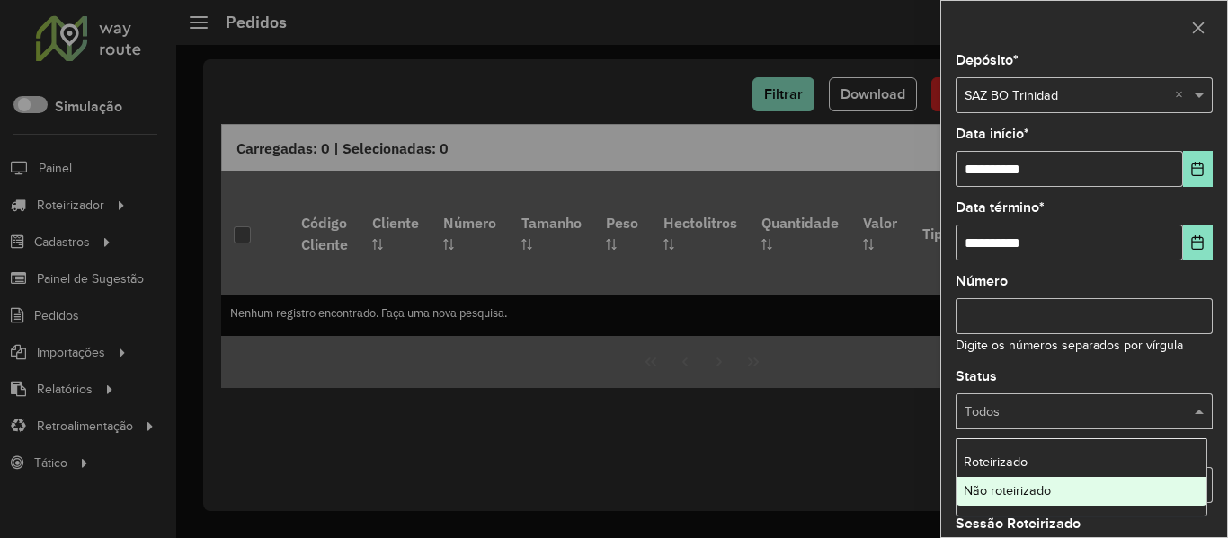
click at [999, 490] on span "Não roteirizado" at bounding box center [1007, 491] width 87 height 14
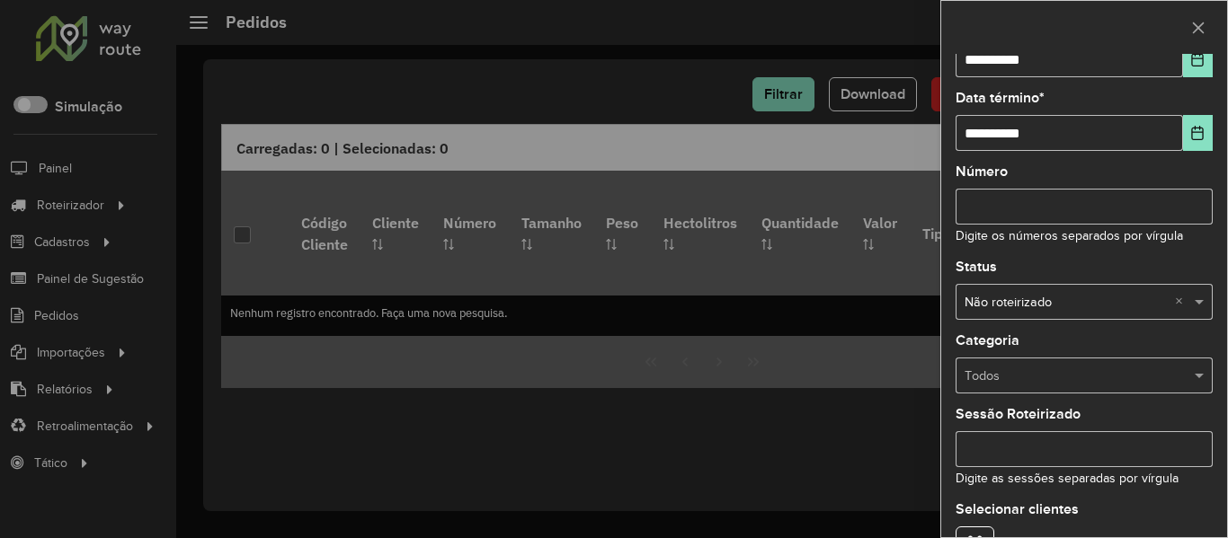
scroll to position [218, 0]
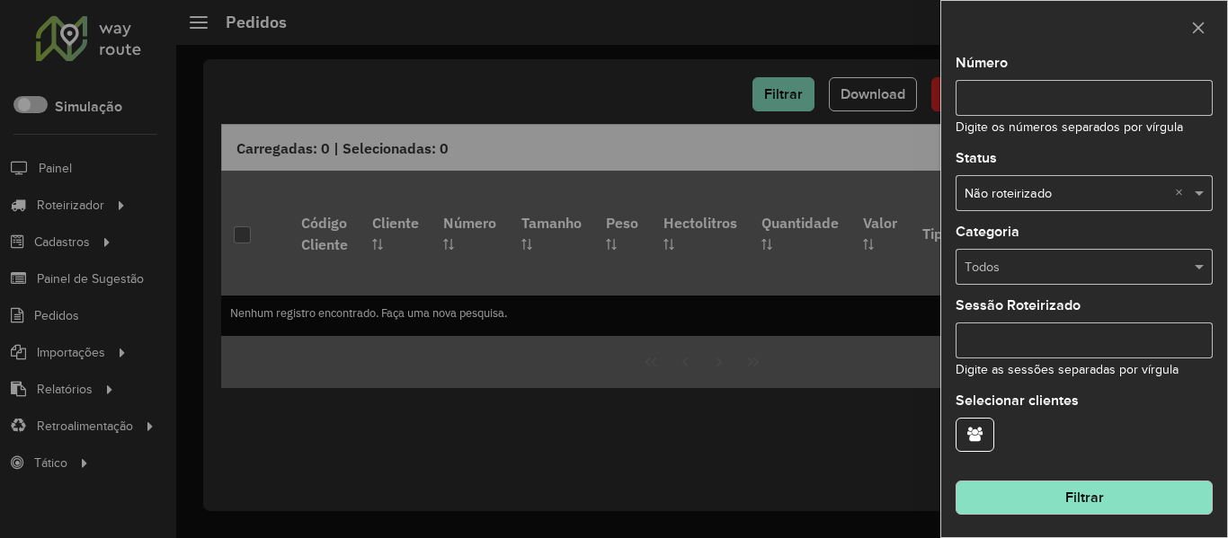
click at [1112, 489] on button "Filtrar" at bounding box center [1083, 498] width 257 height 34
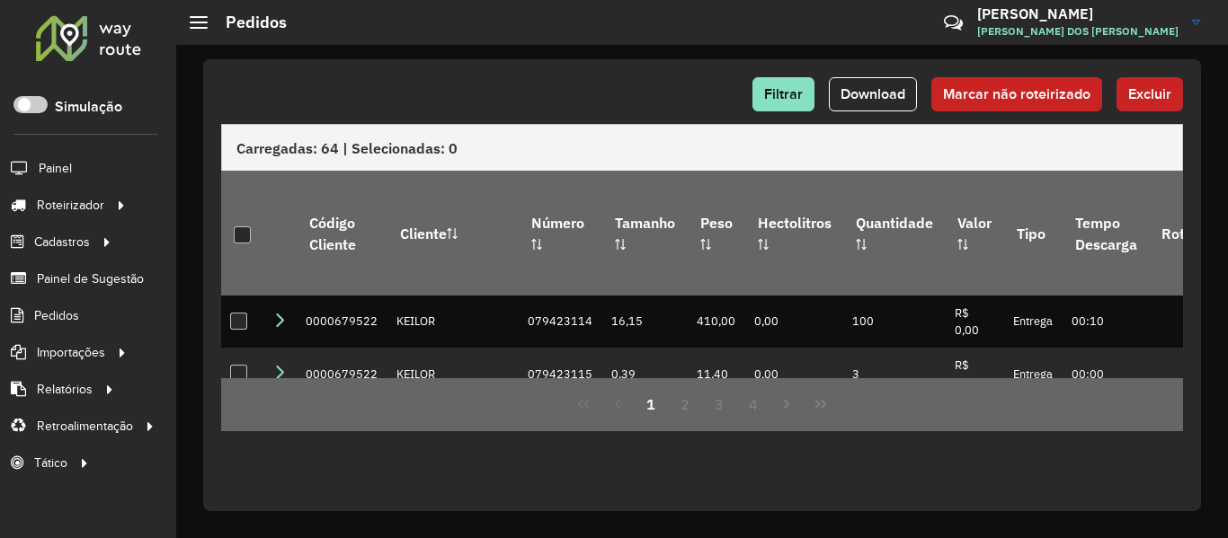
click at [1142, 96] on span "Excluir" at bounding box center [1149, 93] width 43 height 15
click at [249, 227] on div at bounding box center [242, 235] width 17 height 17
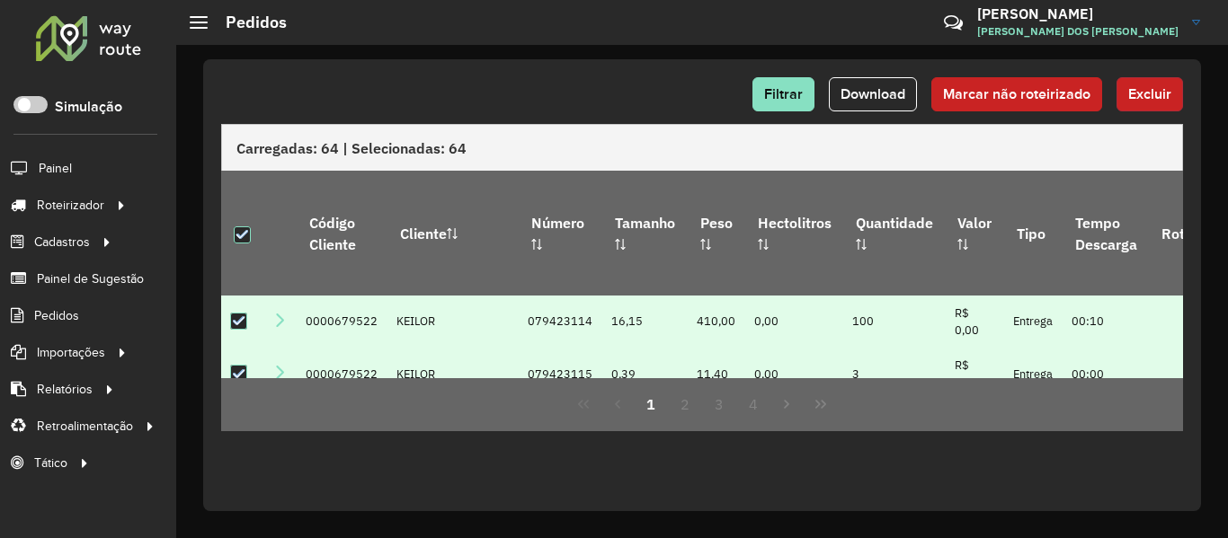
click at [1160, 102] on button "Excluir" at bounding box center [1149, 94] width 67 height 34
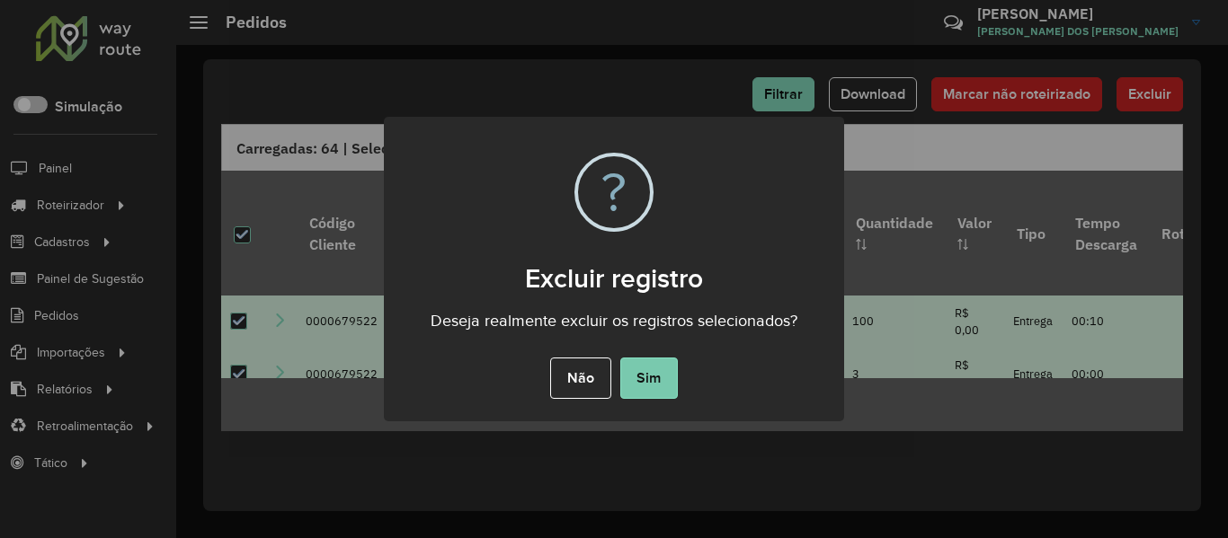
click at [662, 374] on button "Sim" at bounding box center [649, 378] width 58 height 41
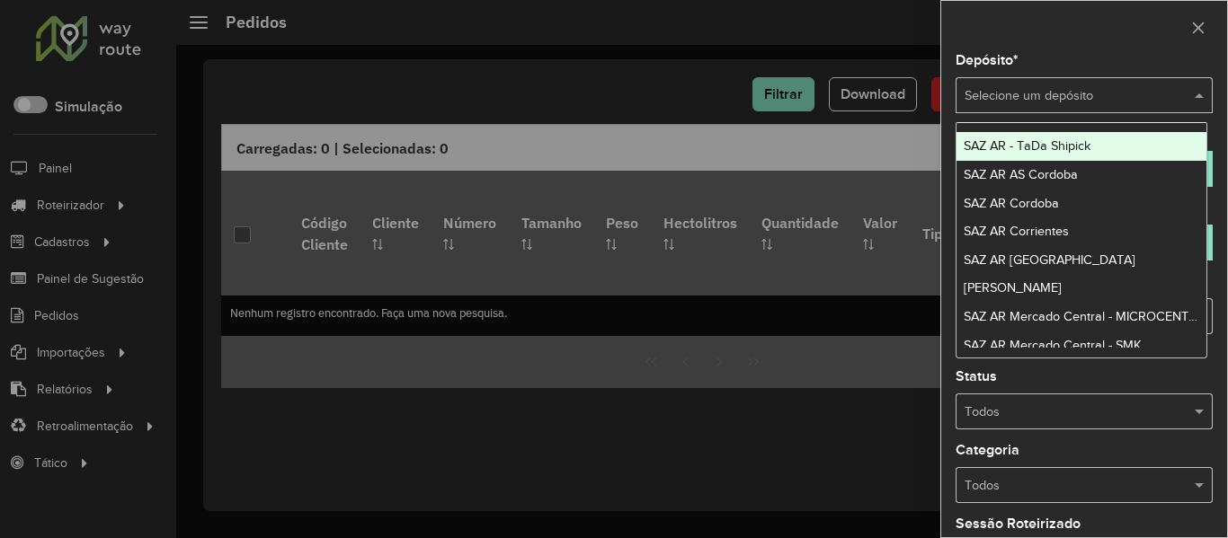
click at [1037, 84] on div "Selecione um depósito" at bounding box center [1083, 95] width 257 height 36
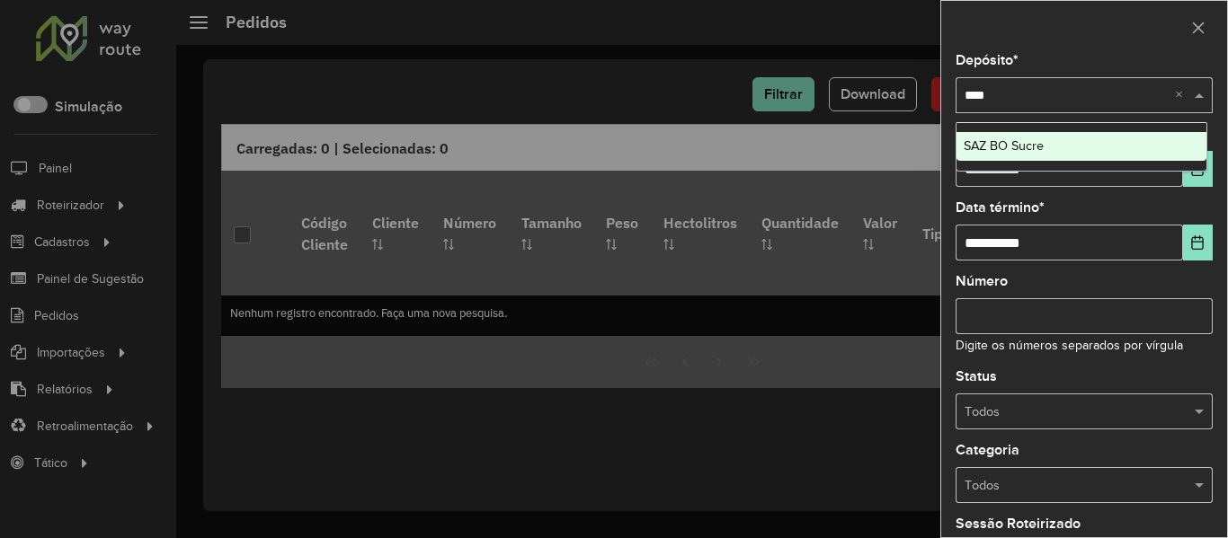
type input "*****"
click at [1027, 134] on ng-dropdown-panel "SAZ BO Sucre" at bounding box center [1081, 146] width 252 height 49
click at [1031, 146] on span "SAZ BO Sucre" at bounding box center [1004, 145] width 80 height 14
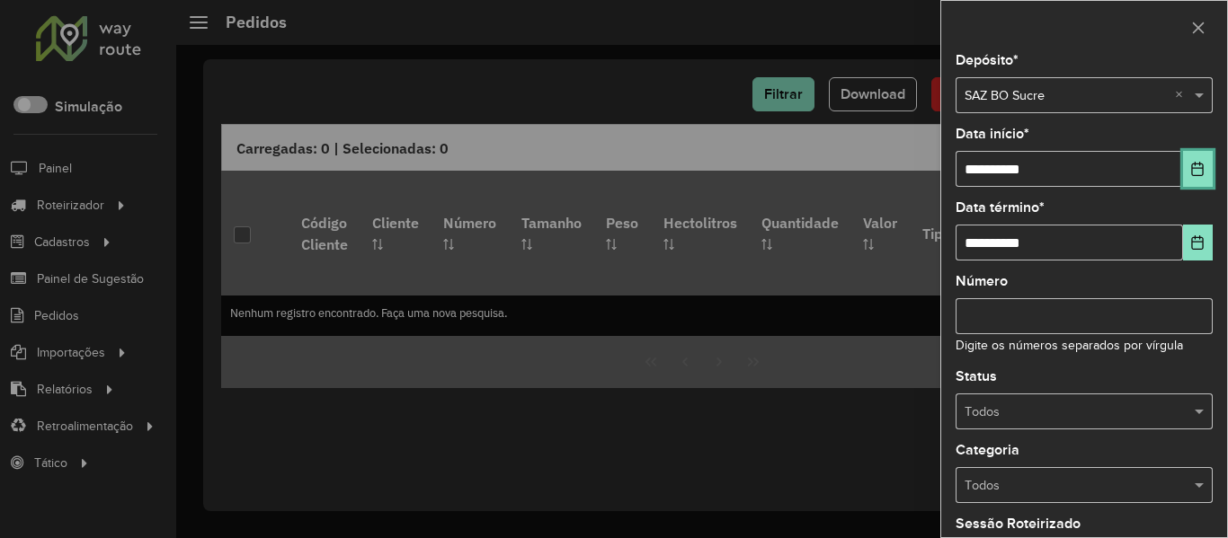
click at [1192, 169] on icon "Choose Date" at bounding box center [1198, 169] width 12 height 14
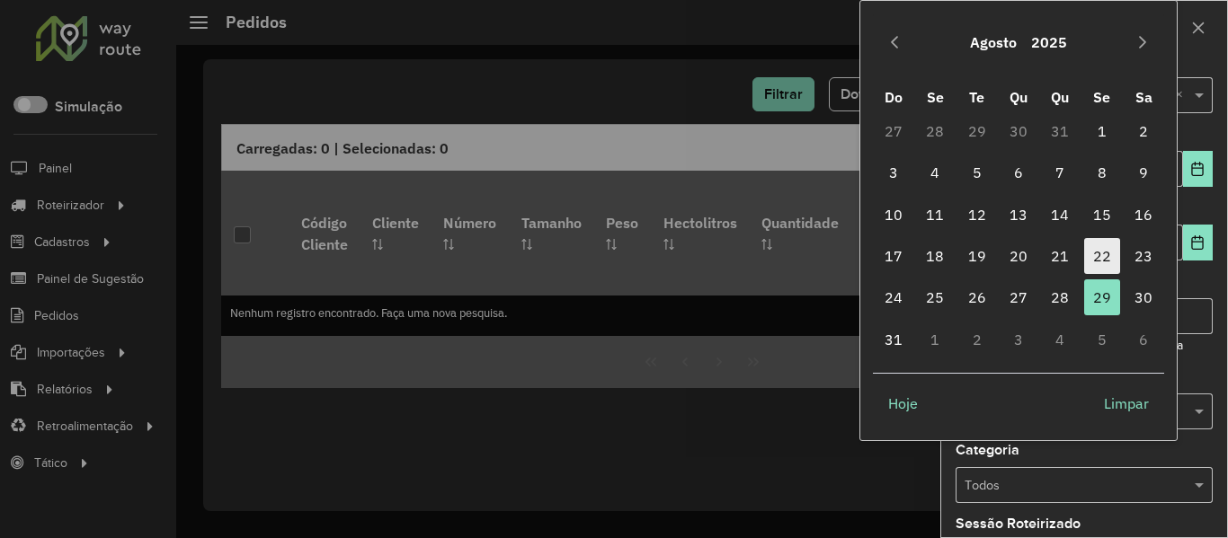
click at [1104, 238] on td "22" at bounding box center [1101, 255] width 41 height 41
click at [1105, 249] on span "22" at bounding box center [1102, 256] width 36 height 36
type input "**********"
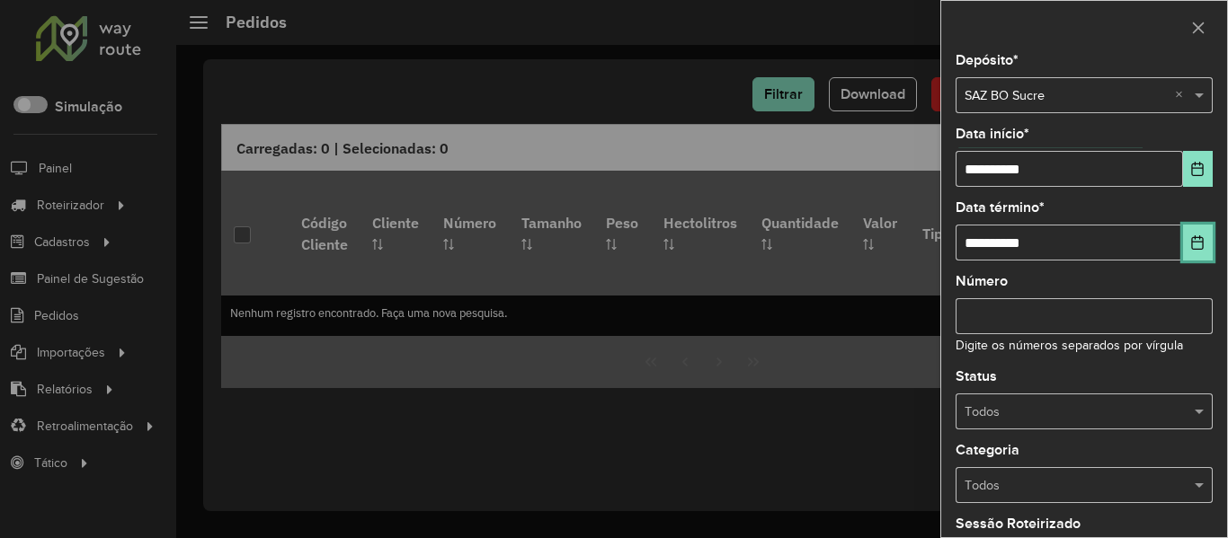
click at [1191, 244] on icon "Choose Date" at bounding box center [1197, 242] width 14 height 14
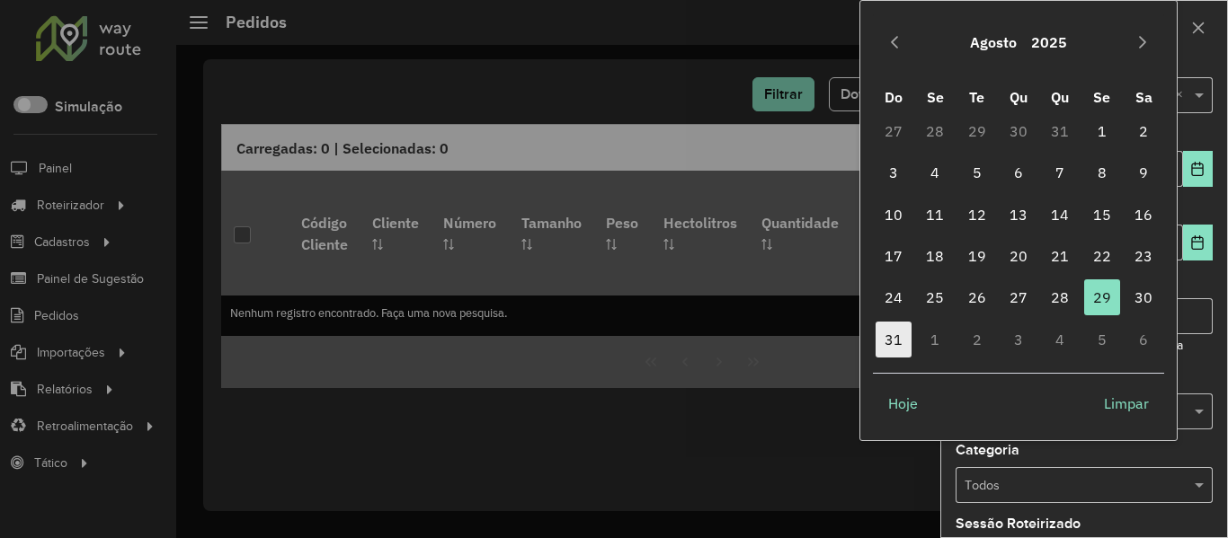
click at [908, 337] on span "31" at bounding box center [893, 340] width 36 height 36
type input "**********"
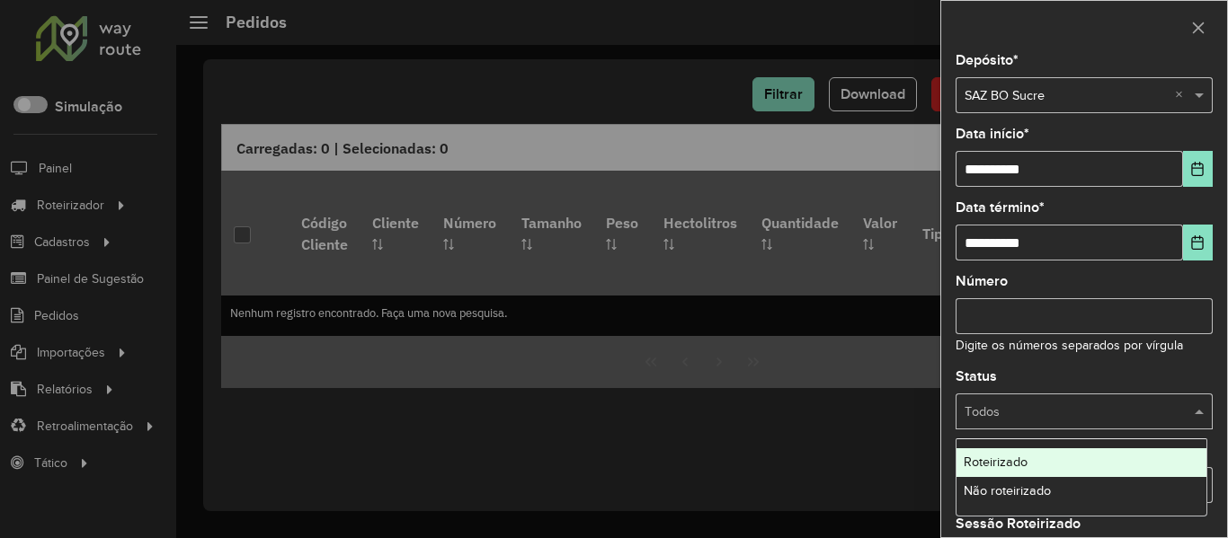
click at [1182, 416] on div at bounding box center [1083, 412] width 257 height 21
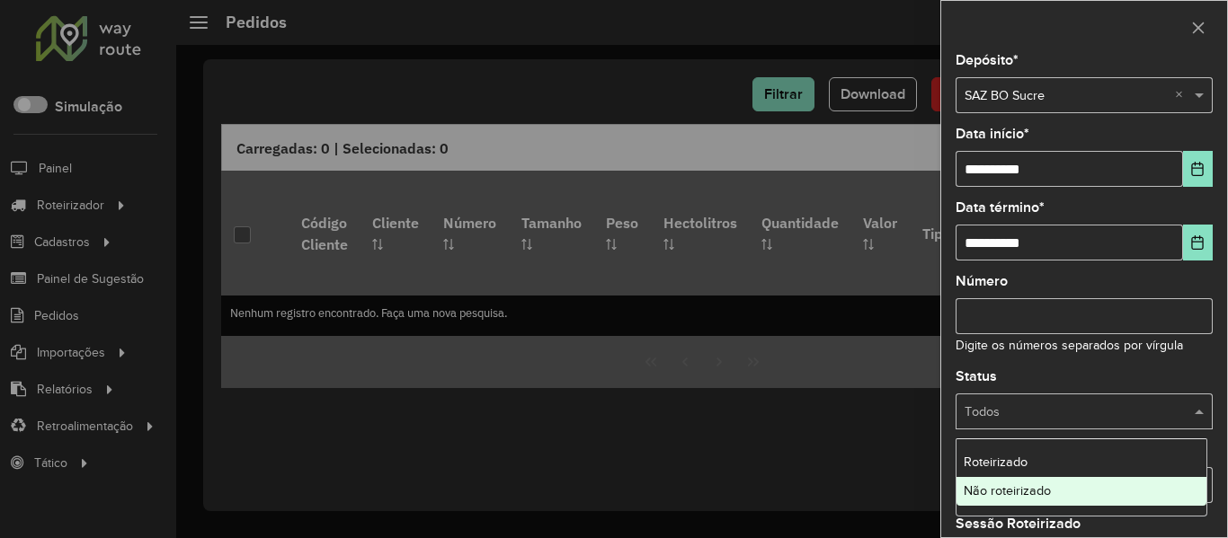
click at [1102, 481] on div "Não roteirizado" at bounding box center [1081, 491] width 250 height 29
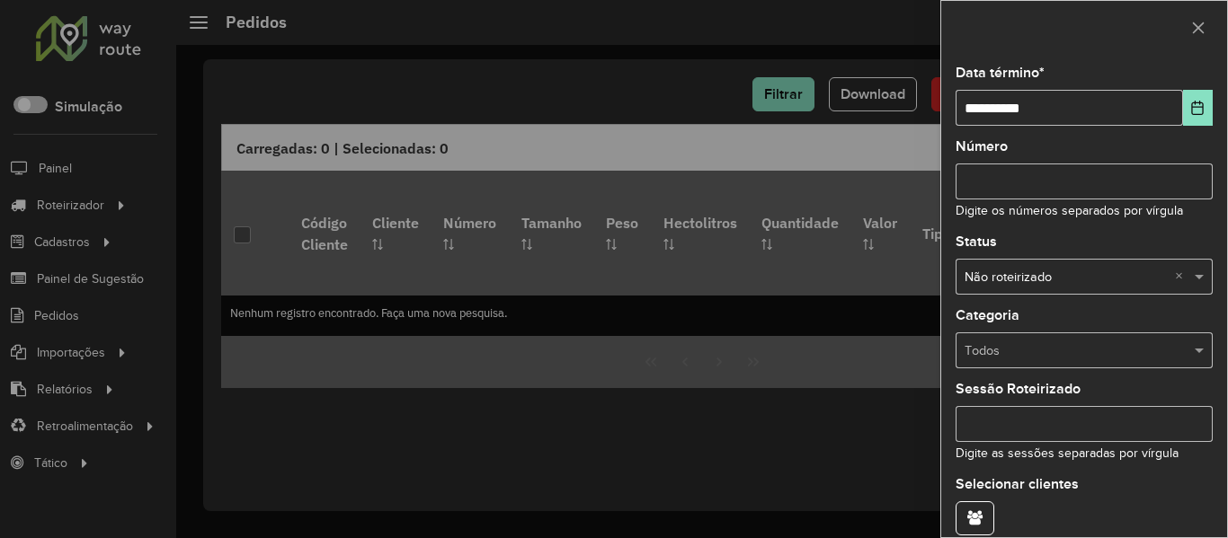
scroll to position [218, 0]
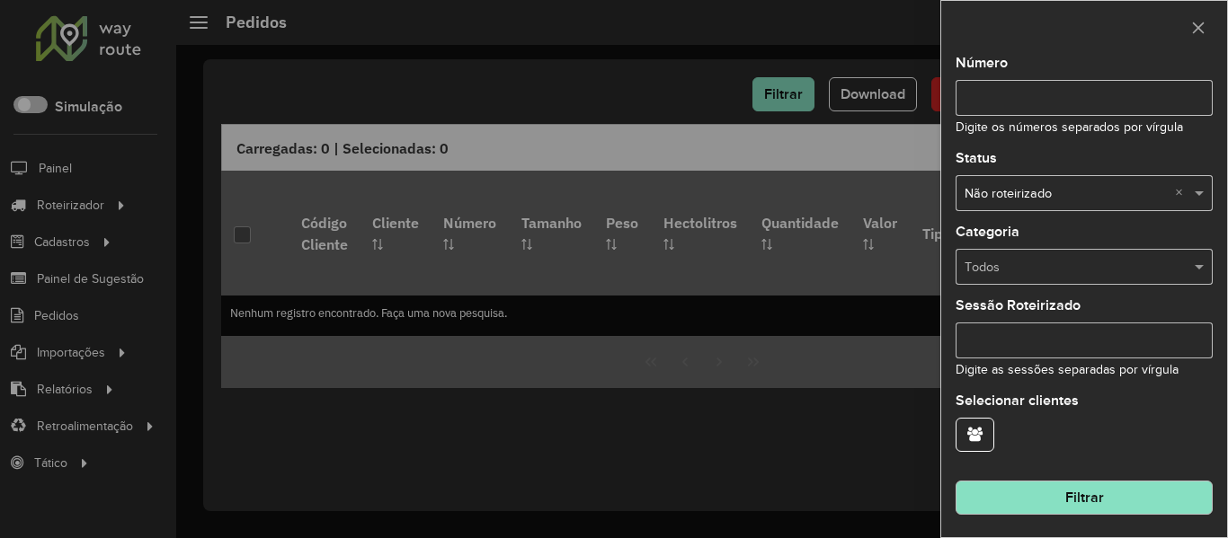
click at [1118, 495] on button "Filtrar" at bounding box center [1083, 498] width 257 height 34
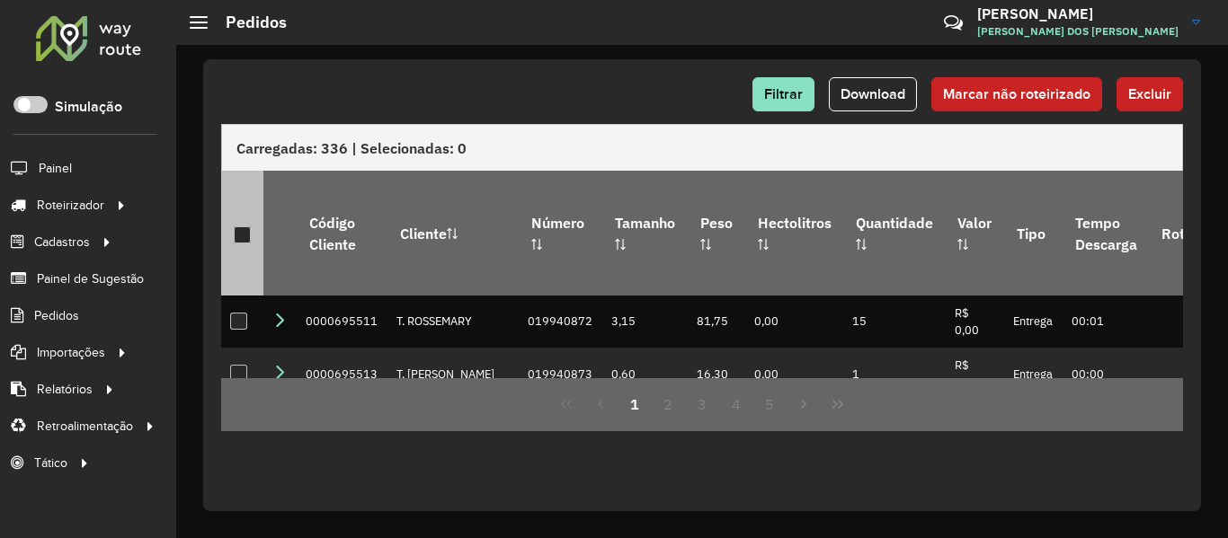
click at [244, 228] on div at bounding box center [242, 235] width 17 height 17
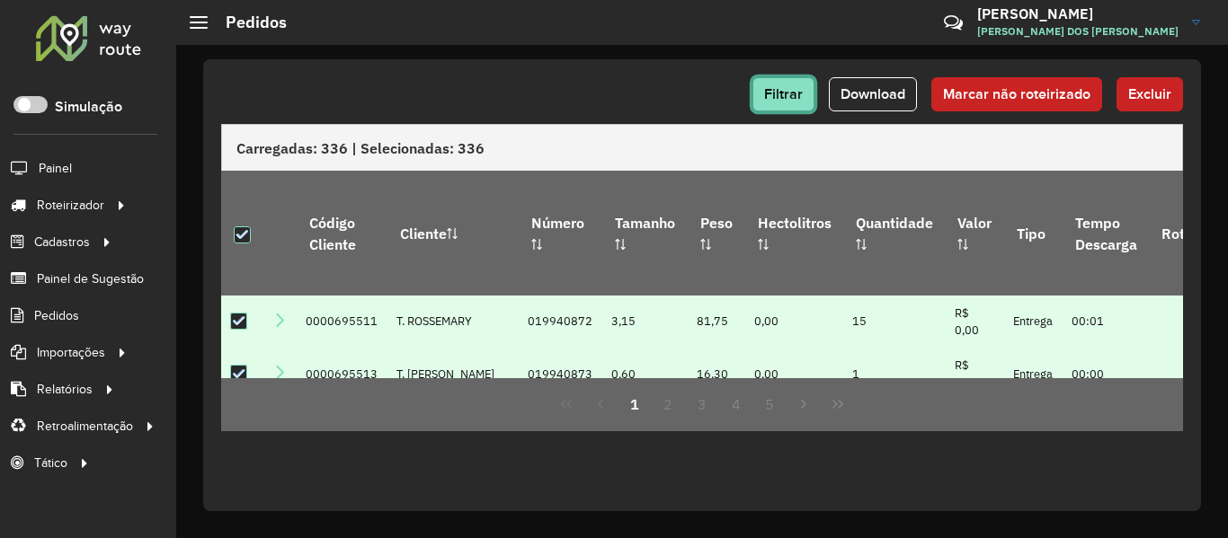
click at [771, 87] on span "Filtrar" at bounding box center [783, 93] width 39 height 15
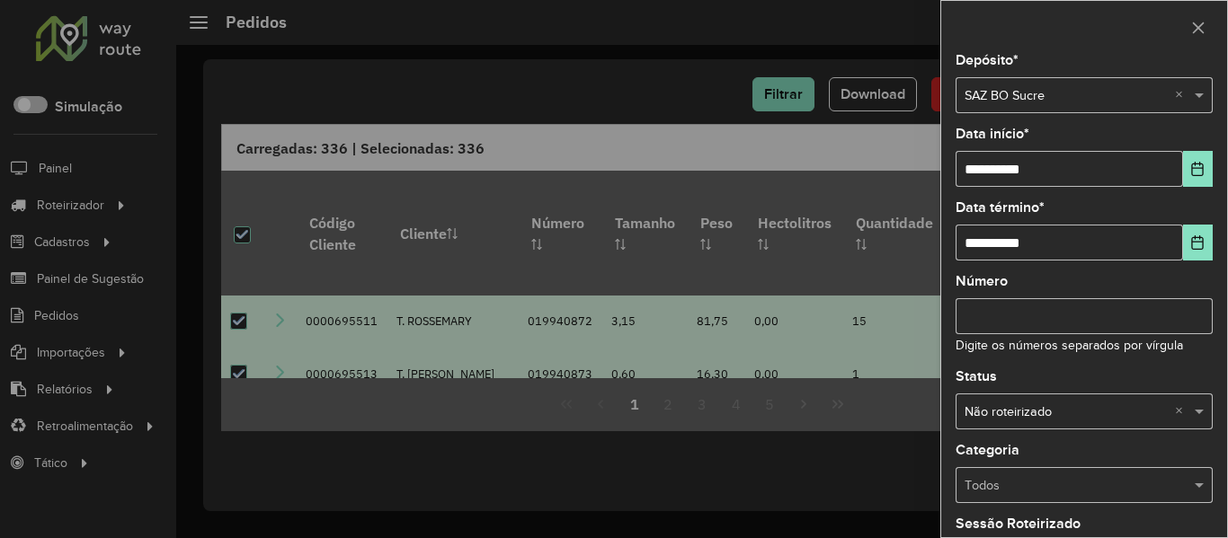
click at [557, 71] on div at bounding box center [614, 269] width 1228 height 538
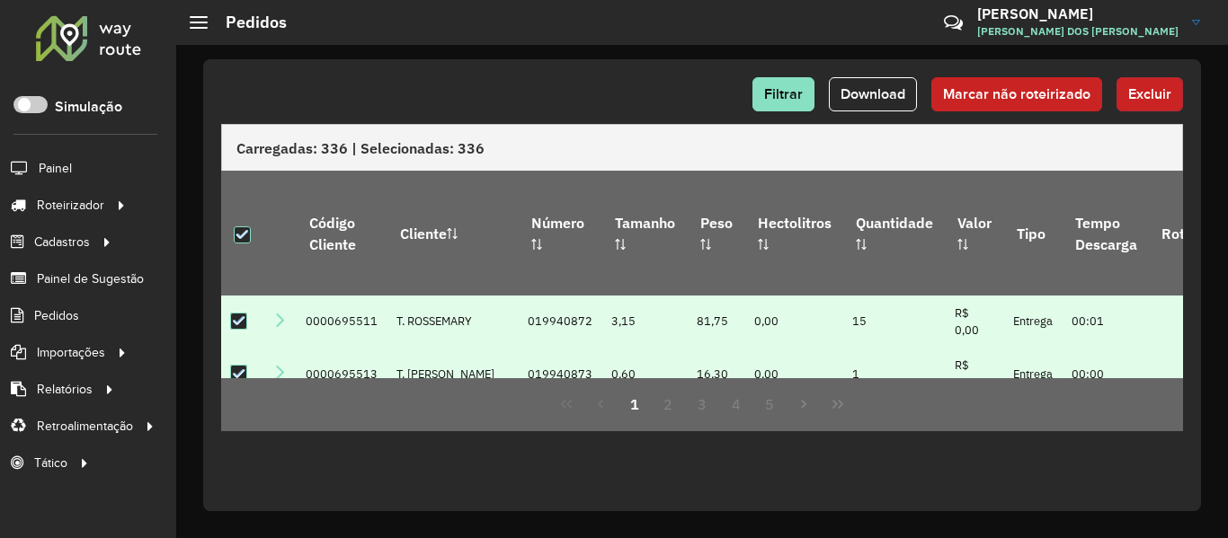
click at [1137, 90] on span "Excluir" at bounding box center [1149, 93] width 43 height 15
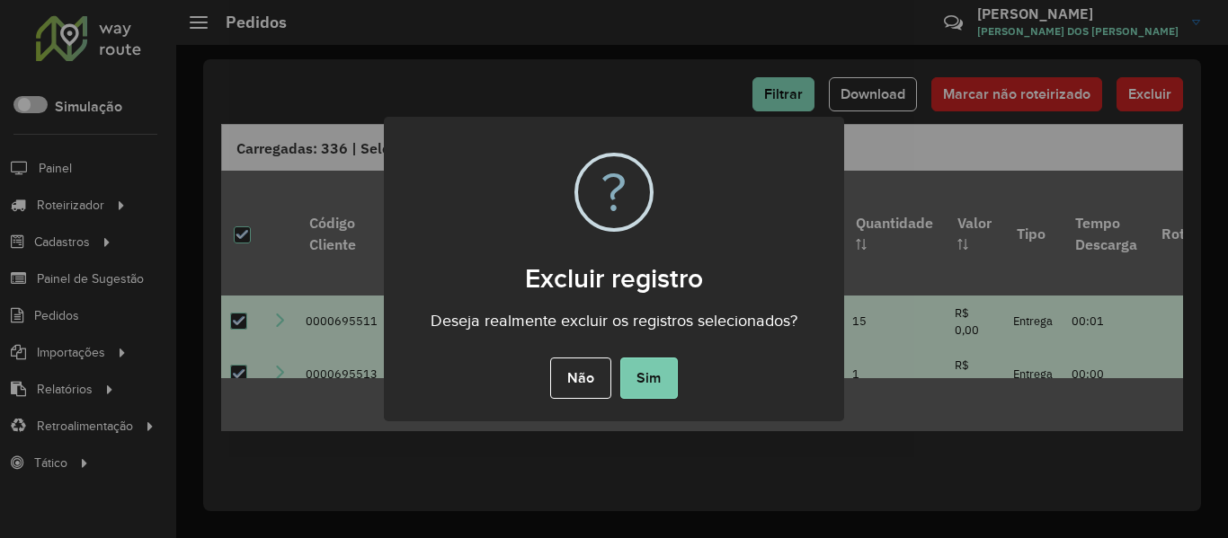
click at [641, 389] on button "Sim" at bounding box center [649, 378] width 58 height 41
